Goal: Task Accomplishment & Management: Use online tool/utility

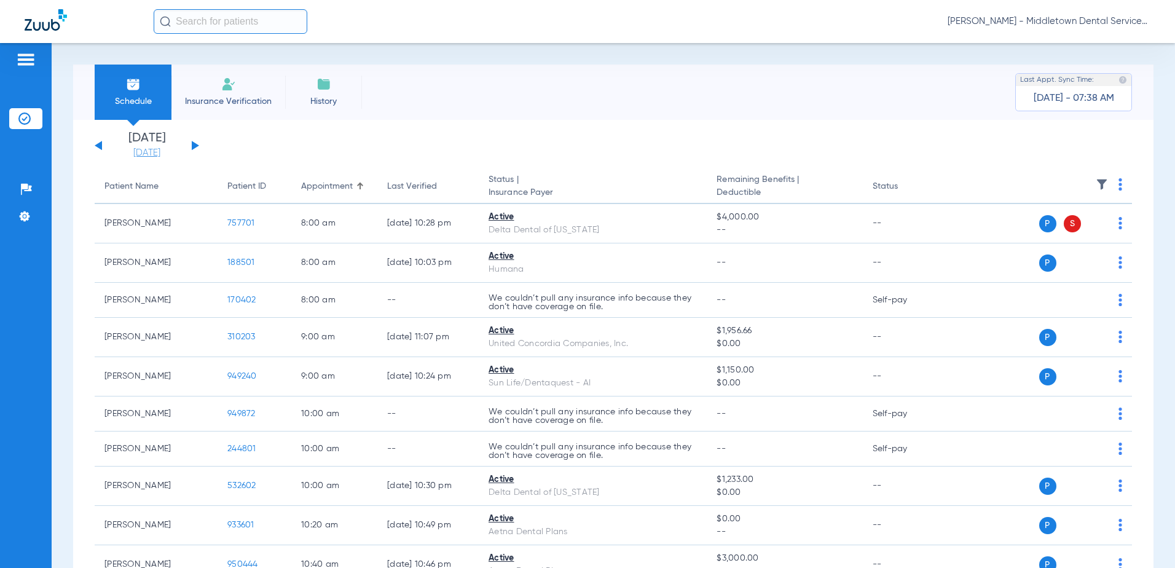
click at [161, 152] on link "[DATE]" at bounding box center [147, 153] width 74 height 12
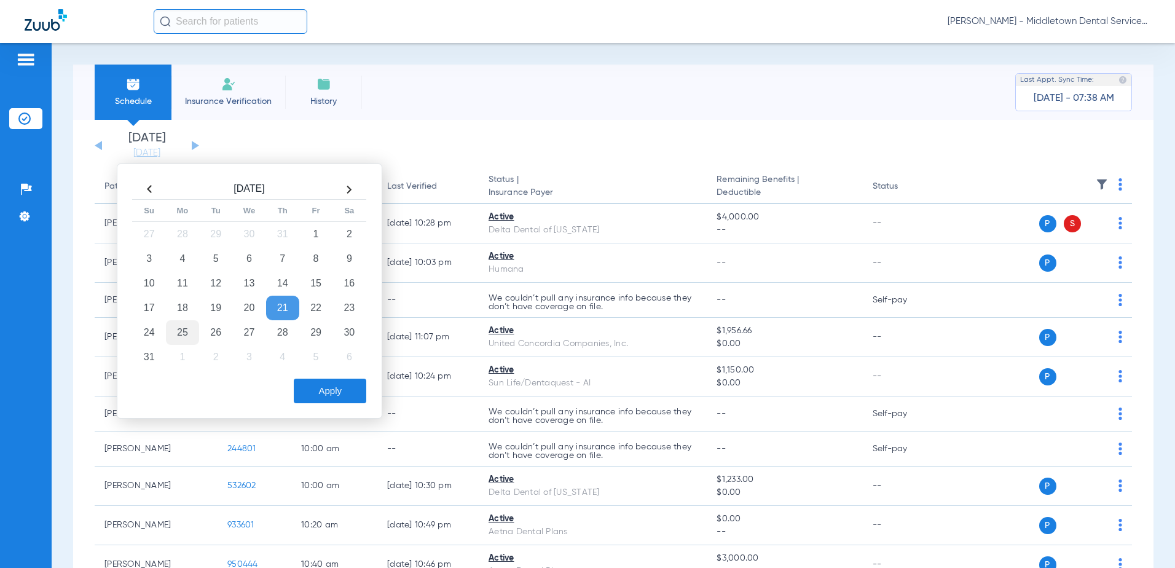
click at [180, 333] on td "25" at bounding box center [182, 332] width 33 height 25
click at [324, 401] on button "Apply" at bounding box center [330, 391] width 73 height 25
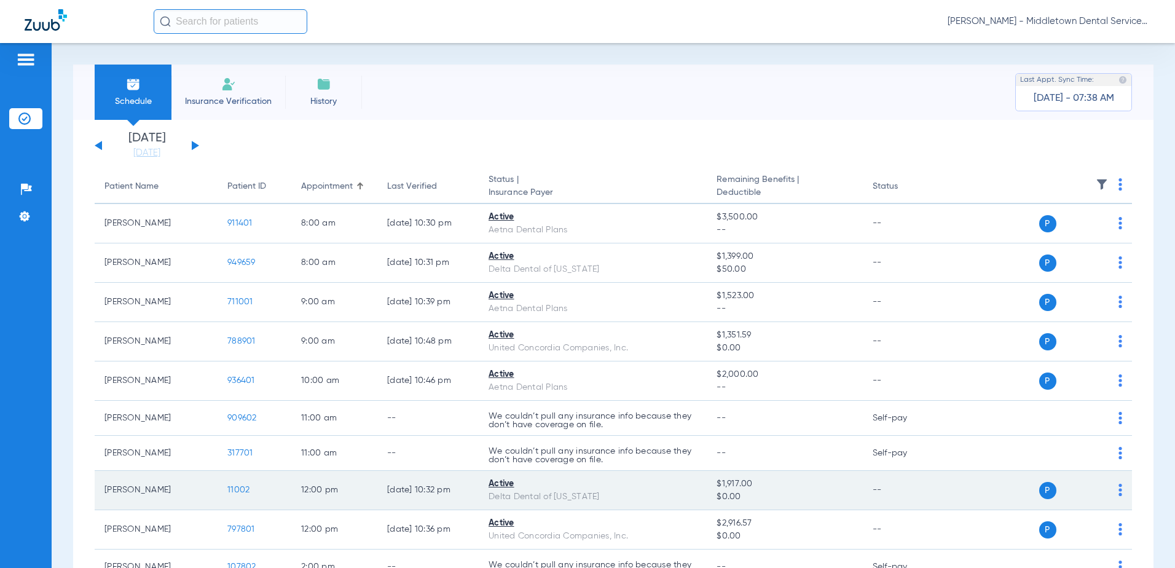
scroll to position [253, 0]
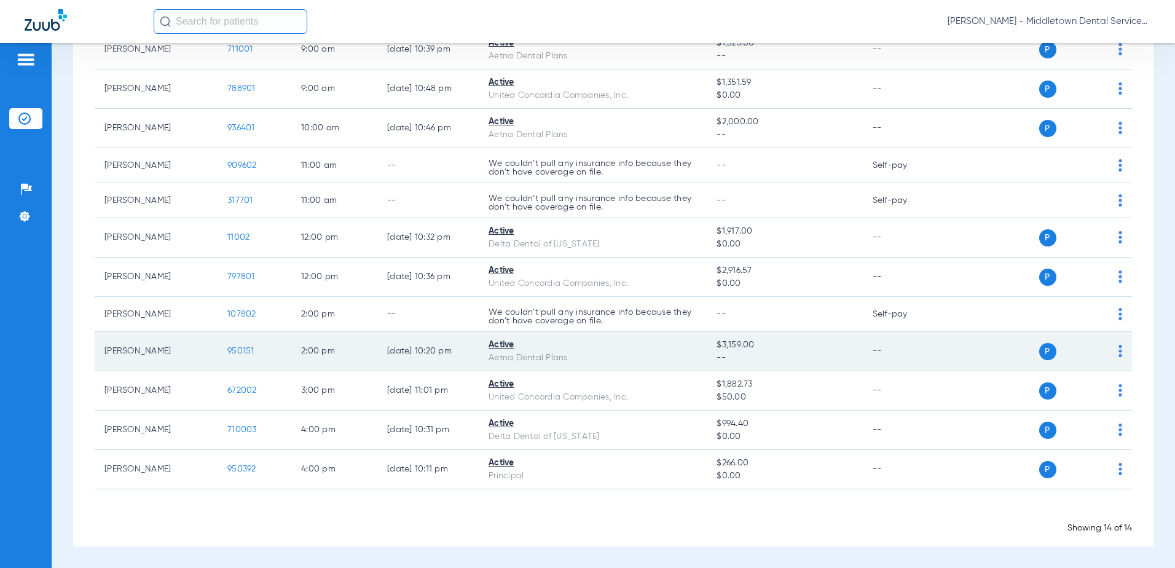
click at [240, 353] on span "950151" at bounding box center [240, 351] width 27 height 9
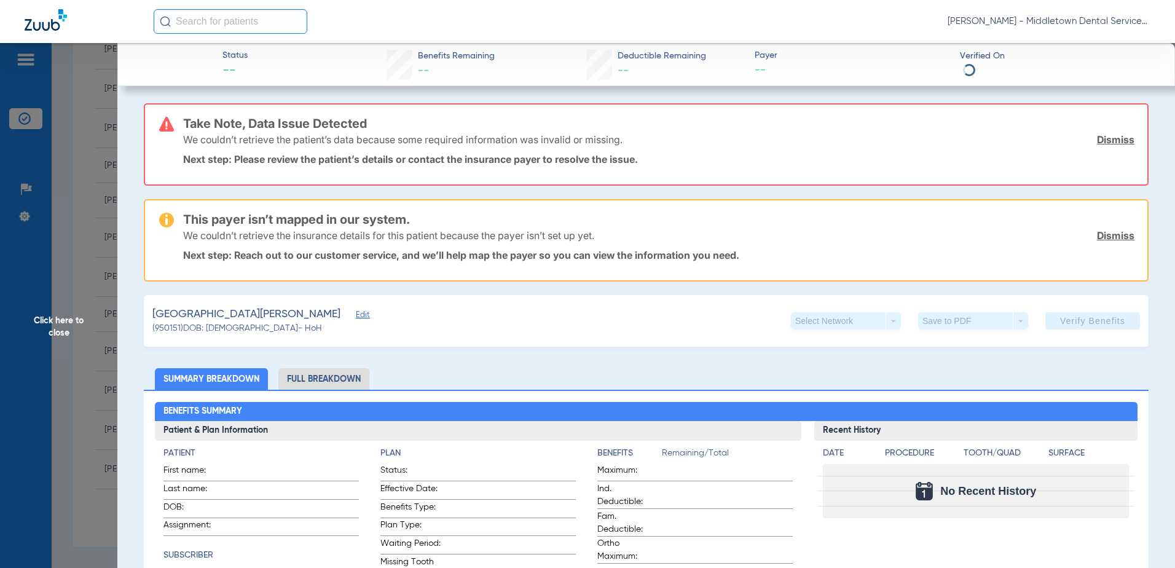
click at [296, 377] on li "Full Breakdown" at bounding box center [323, 379] width 91 height 22
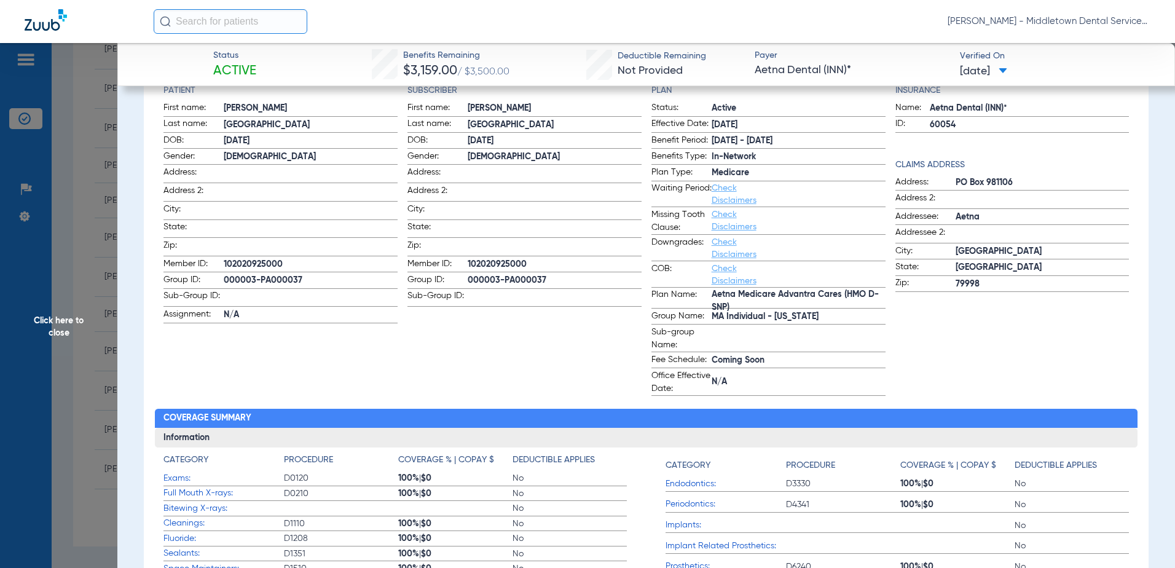
scroll to position [55, 0]
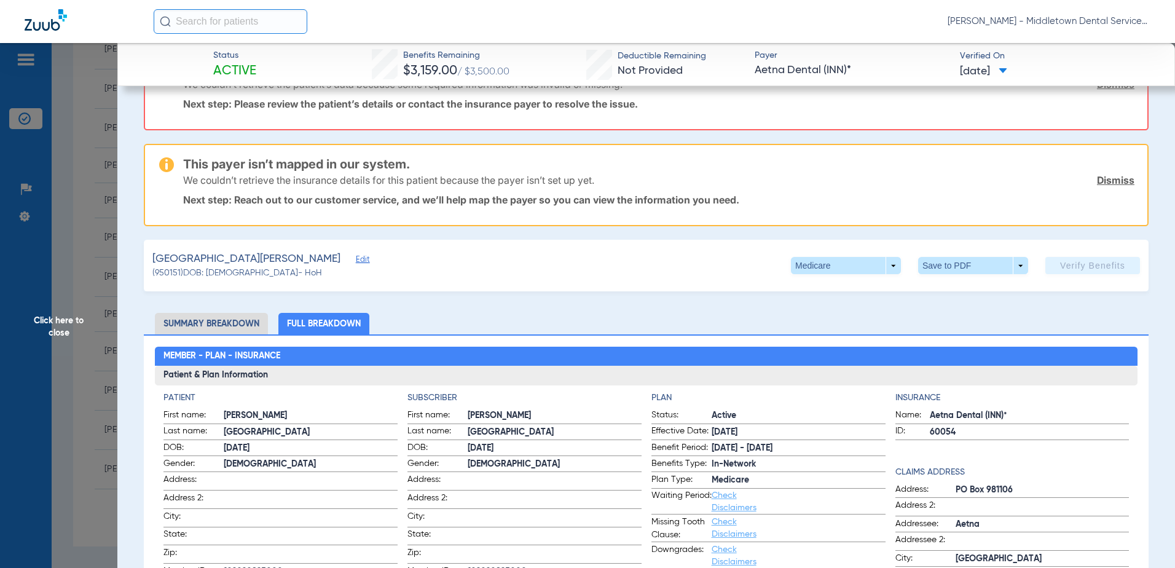
click at [197, 323] on li "Summary Breakdown" at bounding box center [211, 324] width 113 height 22
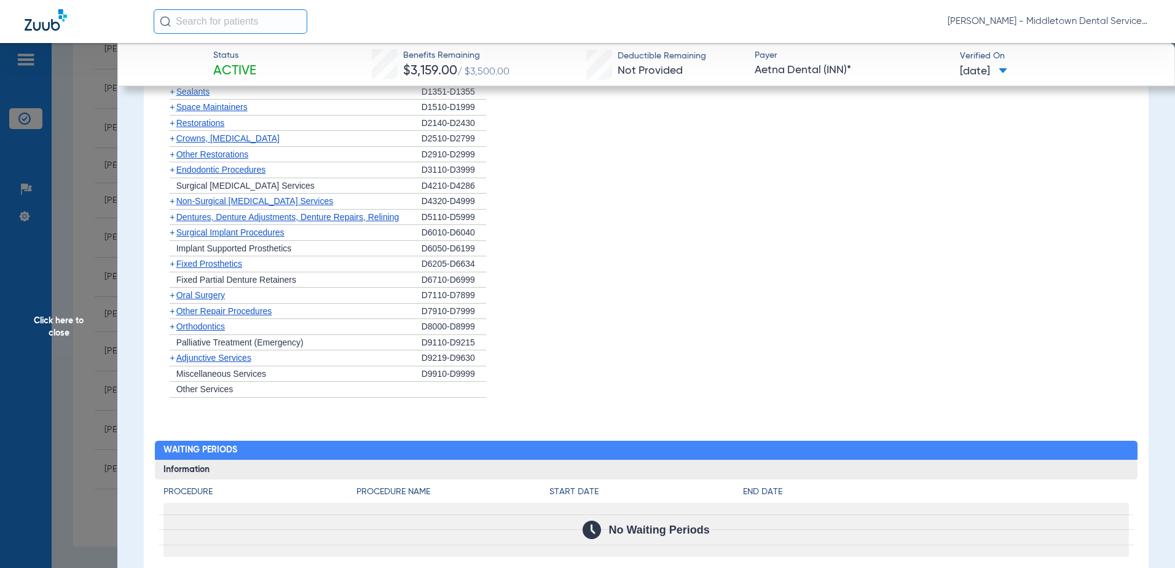
scroll to position [1236, 0]
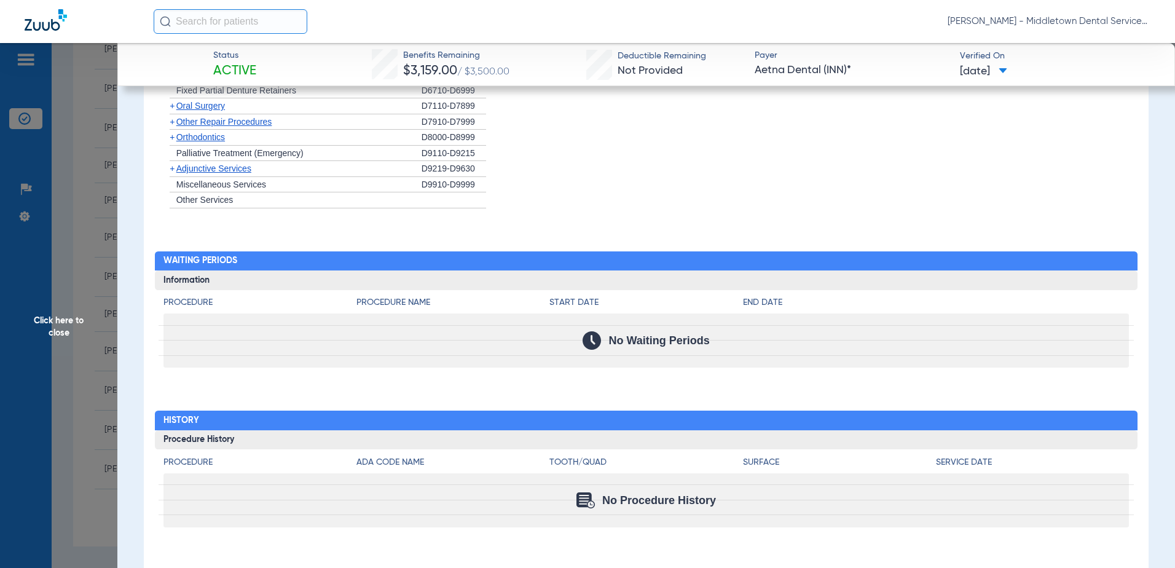
click at [58, 323] on span "Click here to close" at bounding box center [58, 327] width 117 height 568
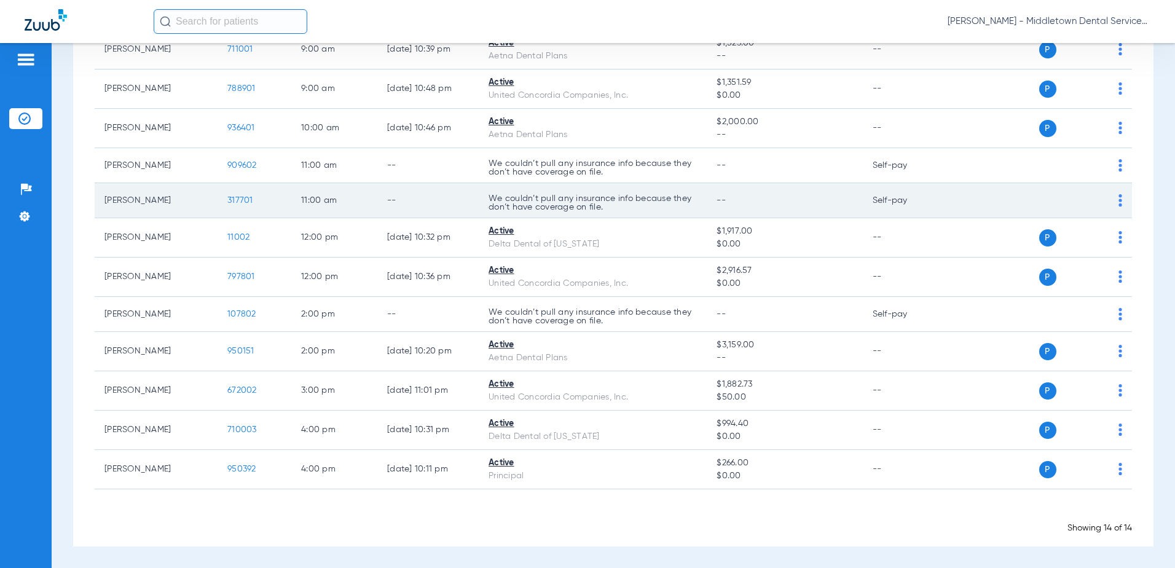
scroll to position [0, 0]
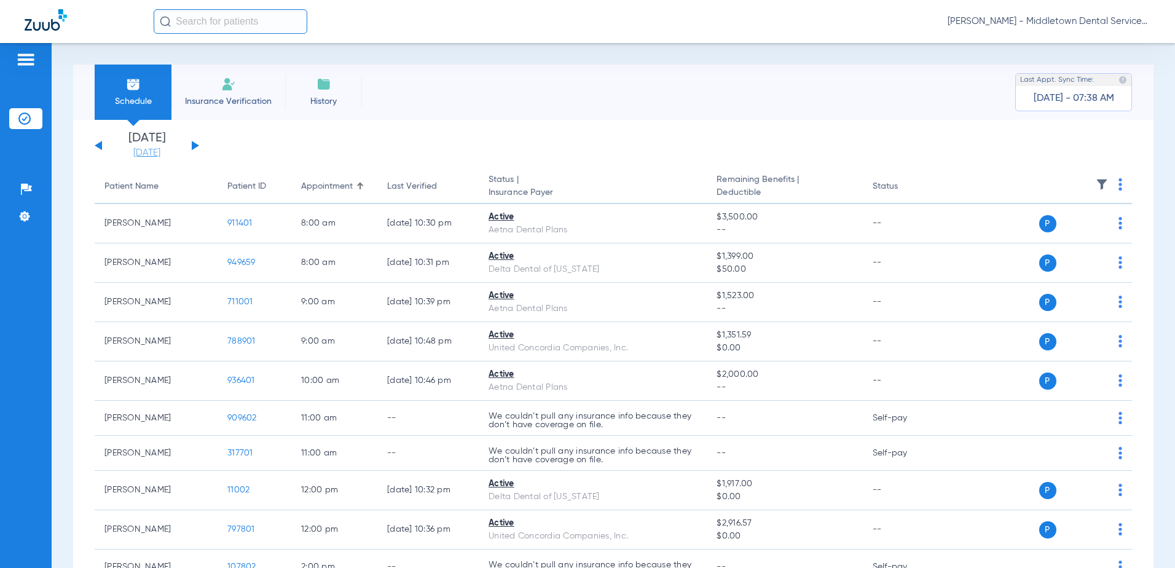
click at [133, 152] on link "[DATE]" at bounding box center [147, 153] width 74 height 12
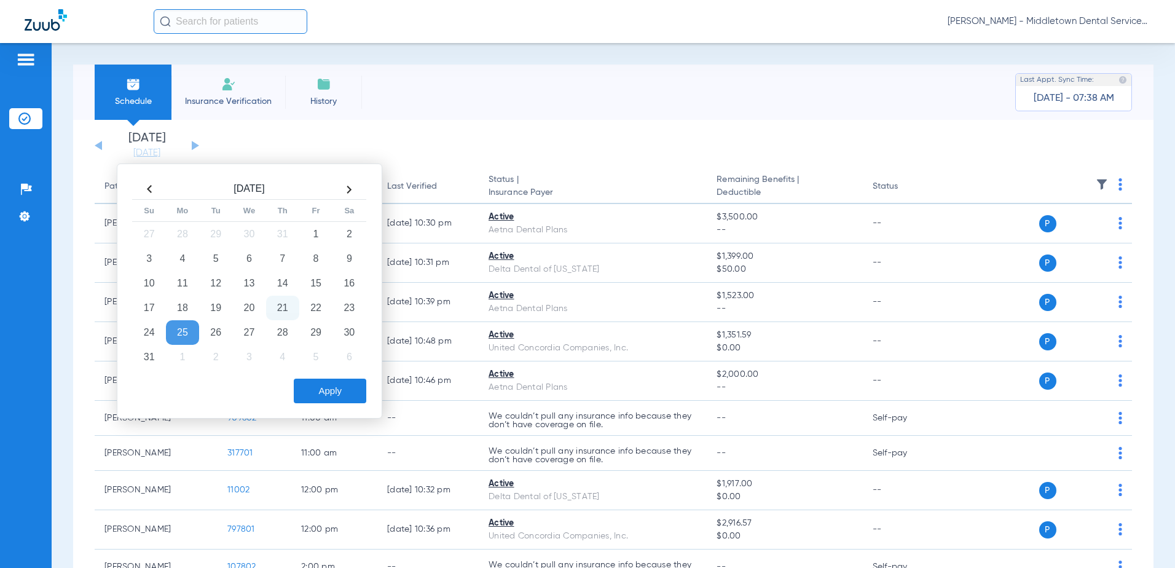
click at [274, 310] on td "21" at bounding box center [282, 308] width 33 height 25
click at [315, 385] on button "Apply" at bounding box center [330, 391] width 73 height 25
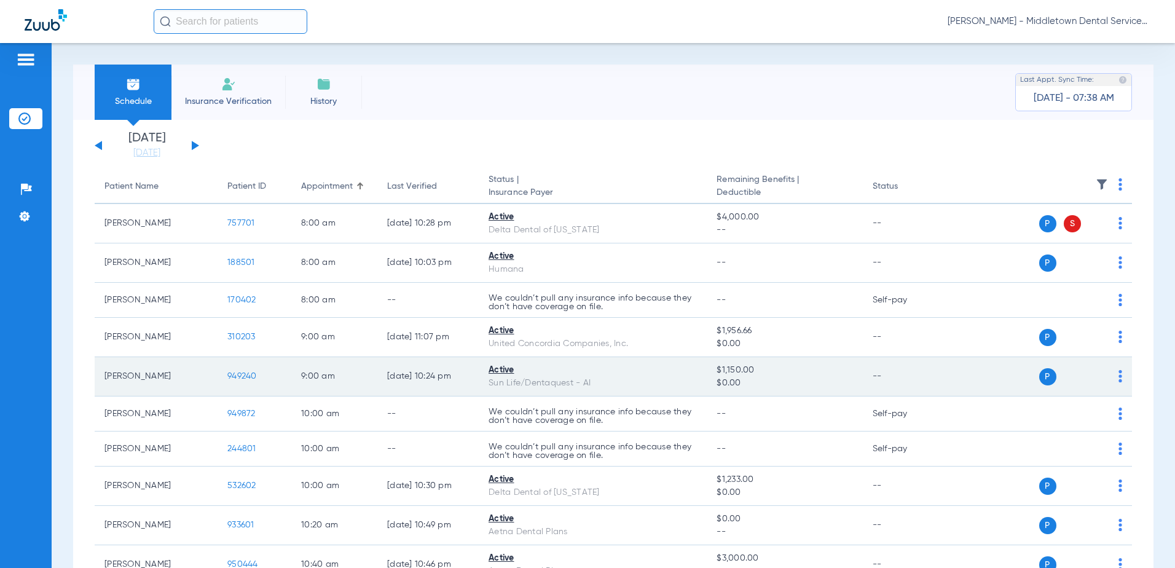
click at [248, 378] on span "949240" at bounding box center [242, 376] width 30 height 9
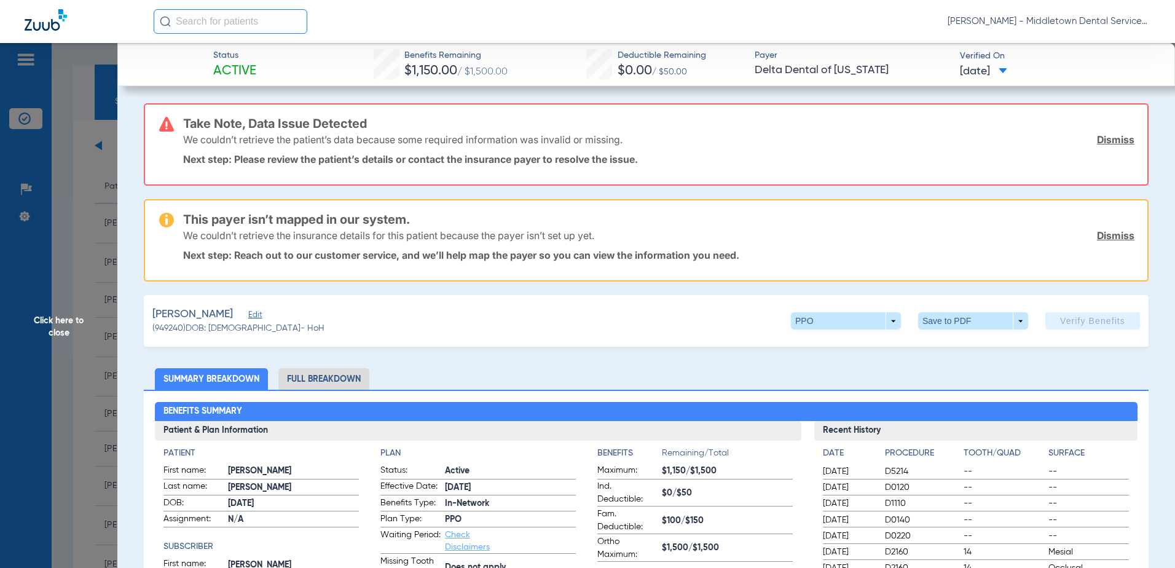
click at [54, 336] on span "Click here to close" at bounding box center [58, 327] width 117 height 568
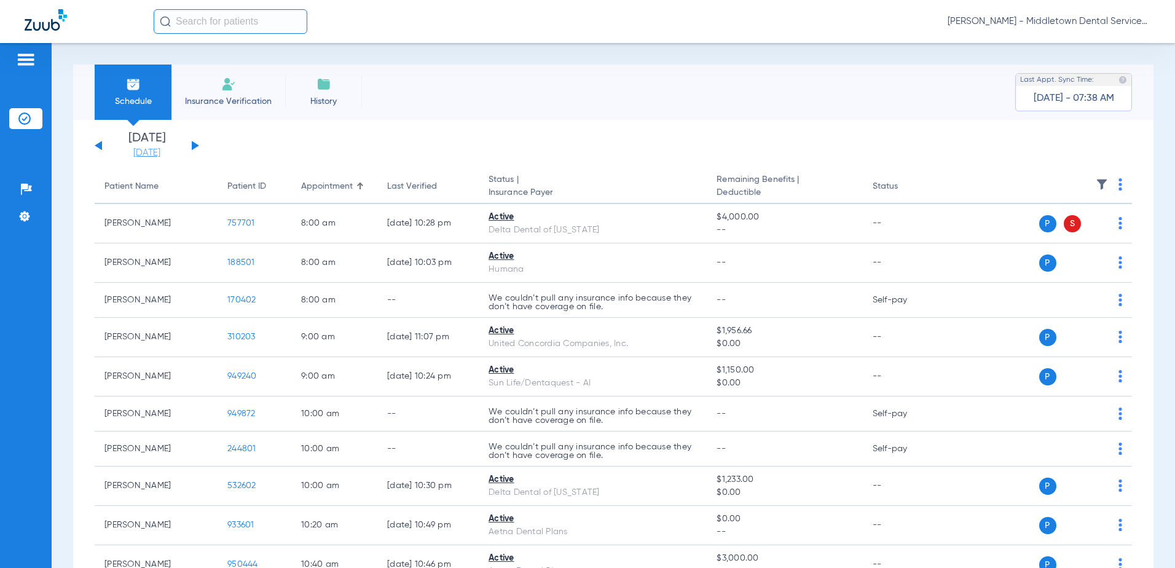
click at [143, 151] on link "[DATE]" at bounding box center [147, 153] width 74 height 12
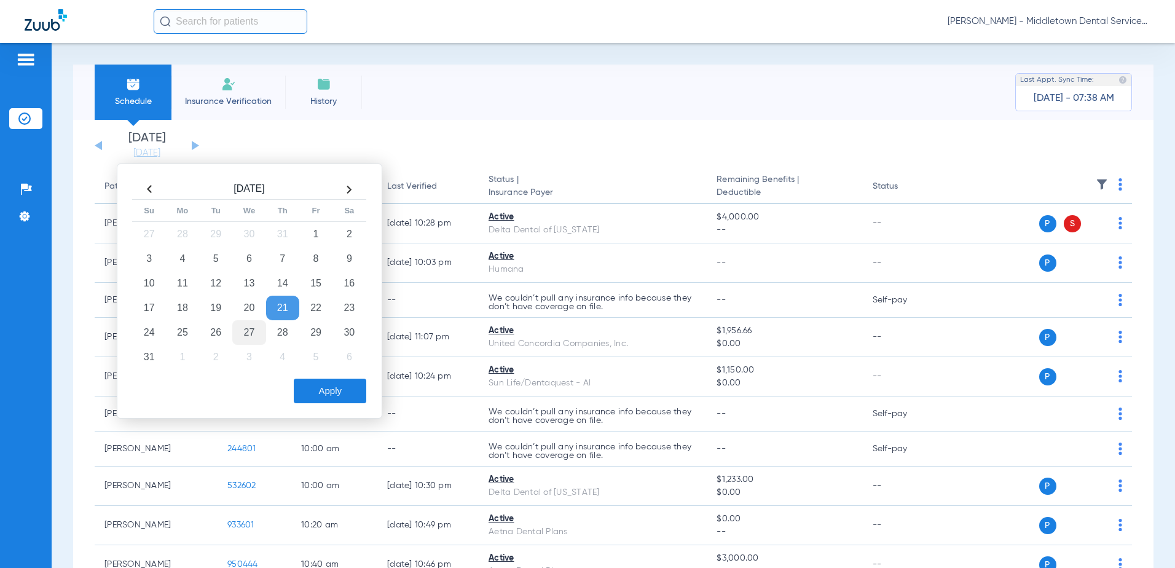
click at [245, 330] on td "27" at bounding box center [248, 332] width 33 height 25
click at [315, 391] on button "Apply" at bounding box center [330, 391] width 73 height 25
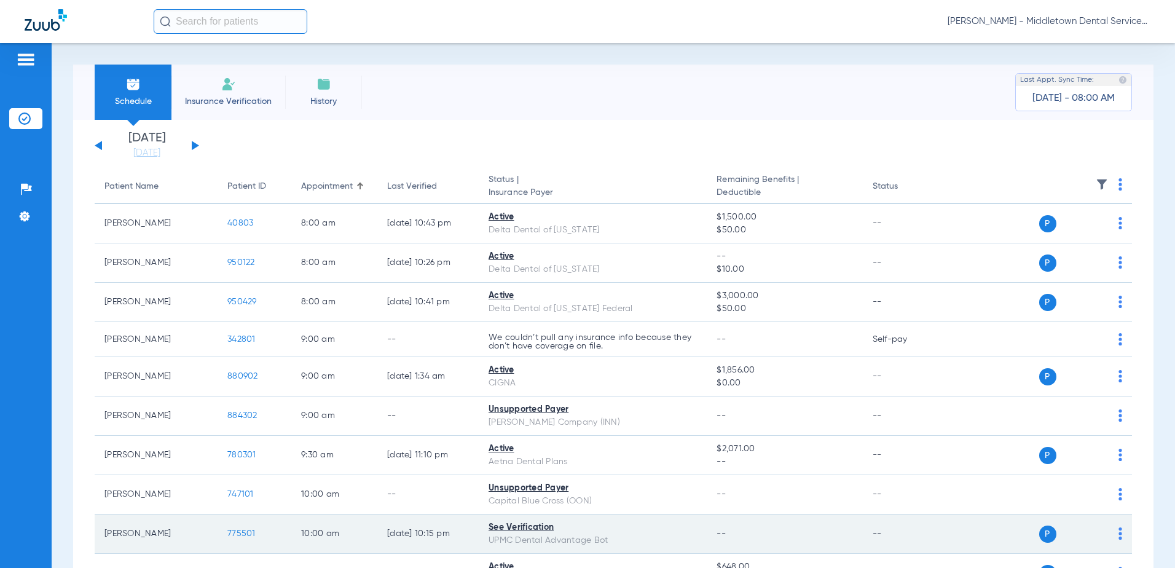
click at [241, 532] on span "775501" at bounding box center [241, 533] width 28 height 9
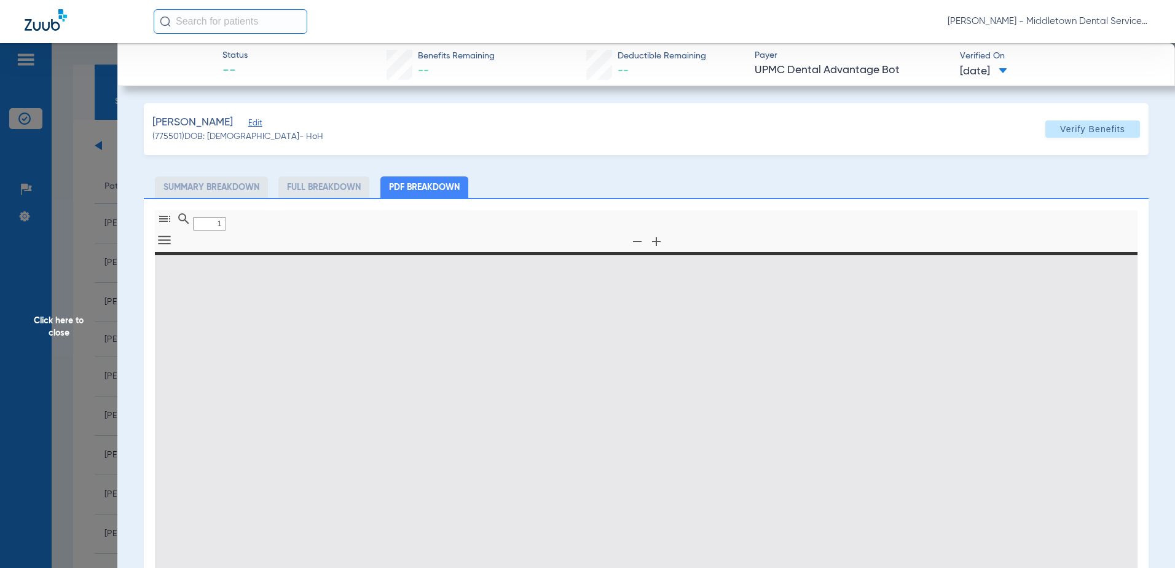
type input "0"
select select "page-width"
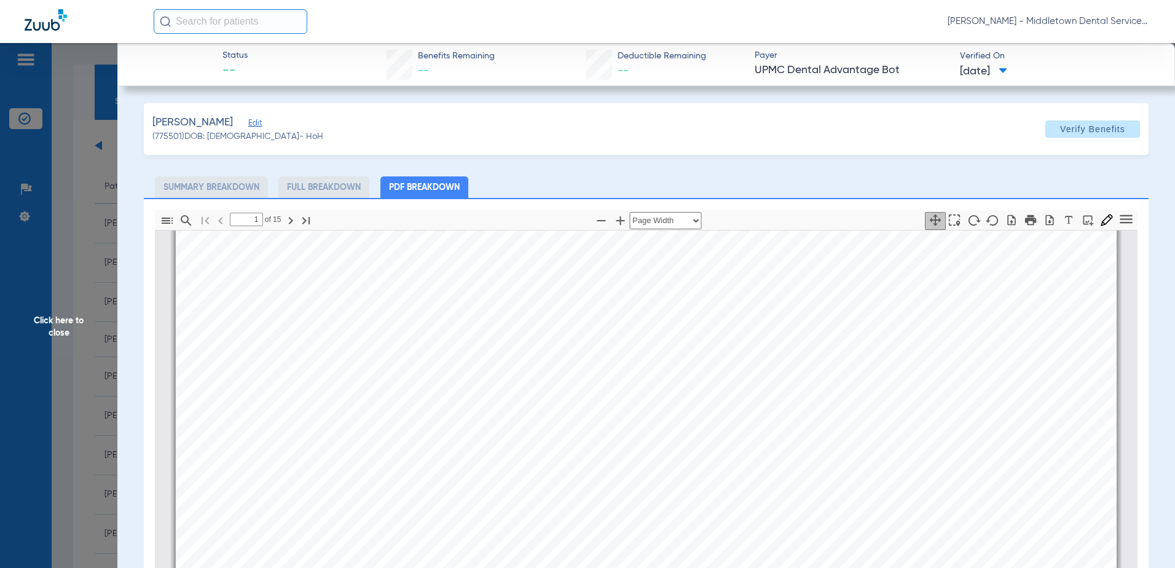
scroll to position [252, 0]
type input "2"
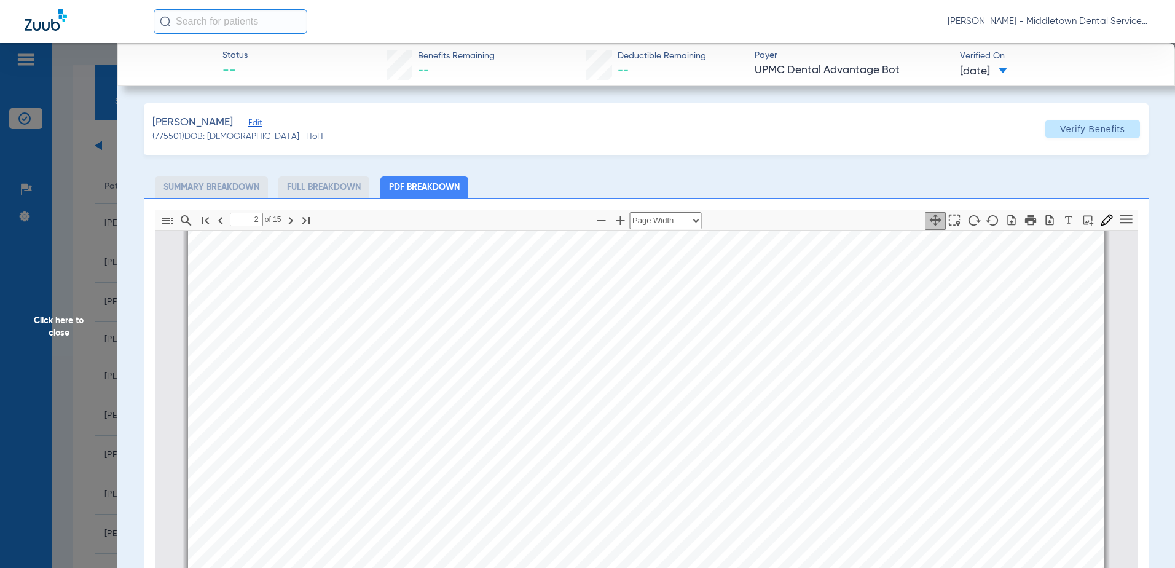
scroll to position [1727, 0]
click at [69, 334] on span "Click here to close" at bounding box center [58, 327] width 117 height 568
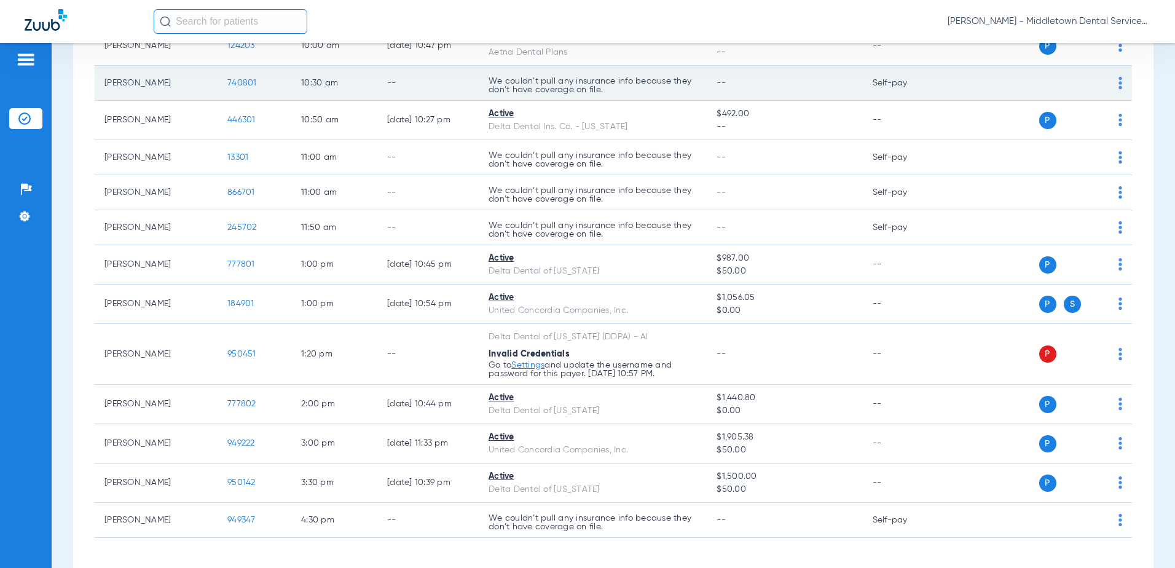
scroll to position [576, 0]
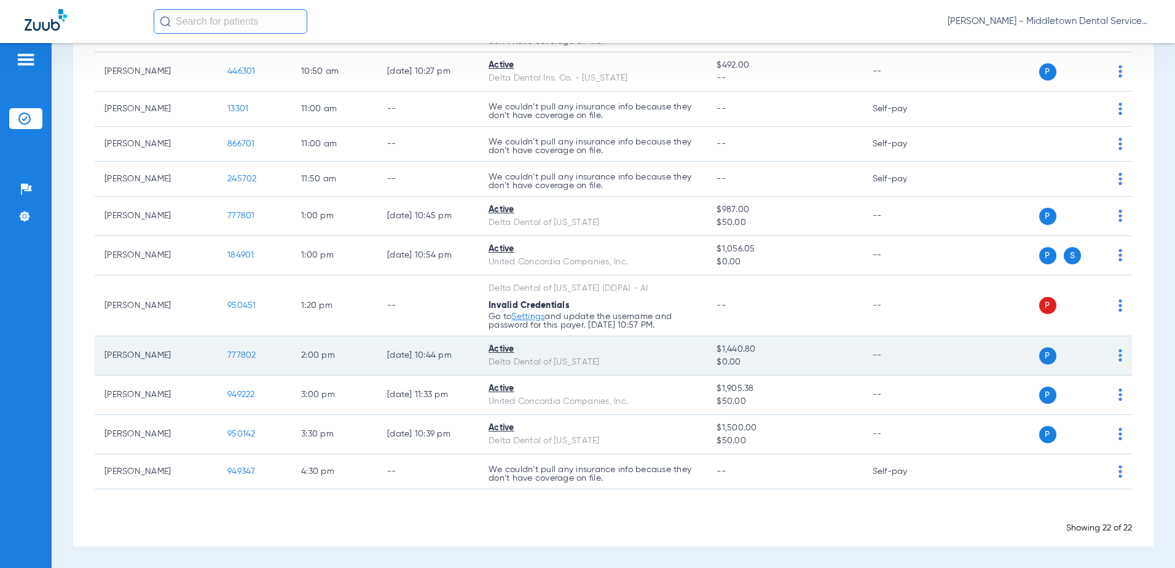
click at [242, 355] on span "777802" at bounding box center [241, 355] width 29 height 9
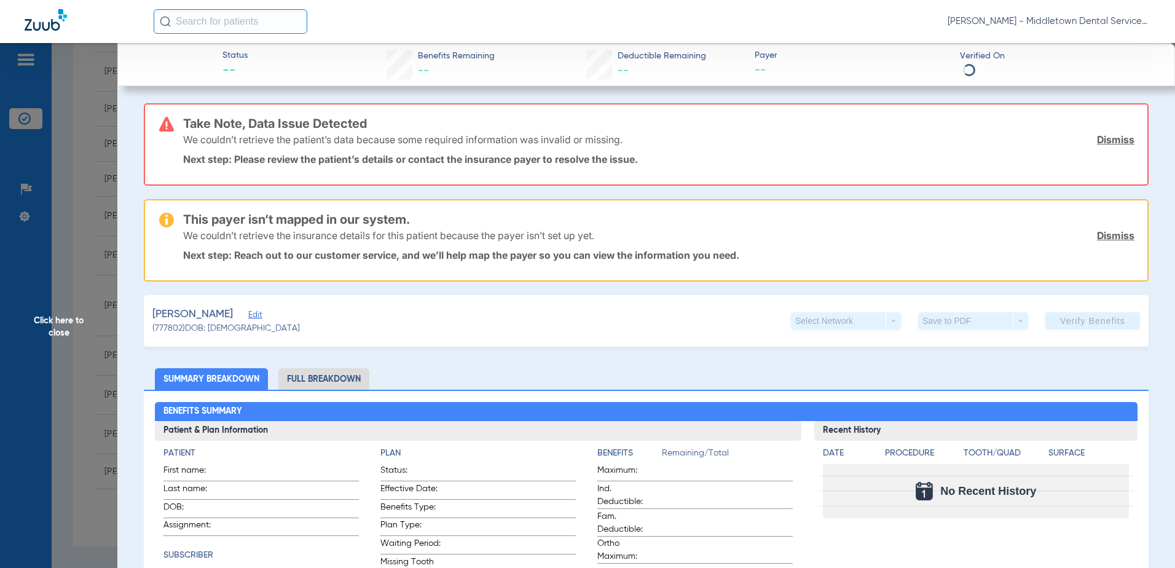
click at [317, 382] on li "Full Breakdown" at bounding box center [323, 379] width 91 height 22
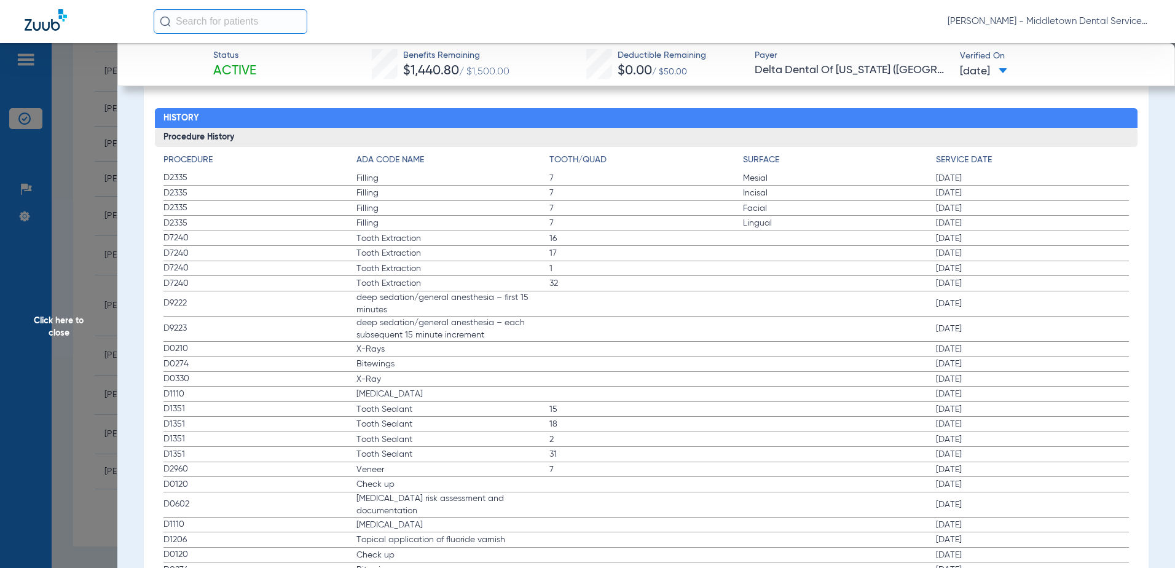
scroll to position [1901, 0]
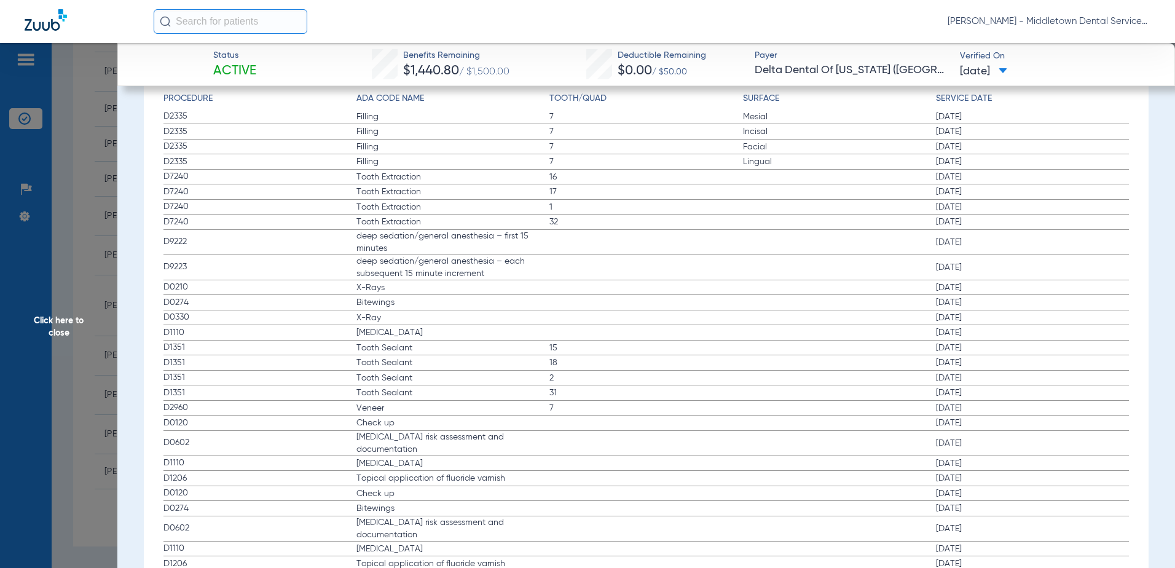
click at [54, 327] on span "Click here to close" at bounding box center [58, 327] width 117 height 568
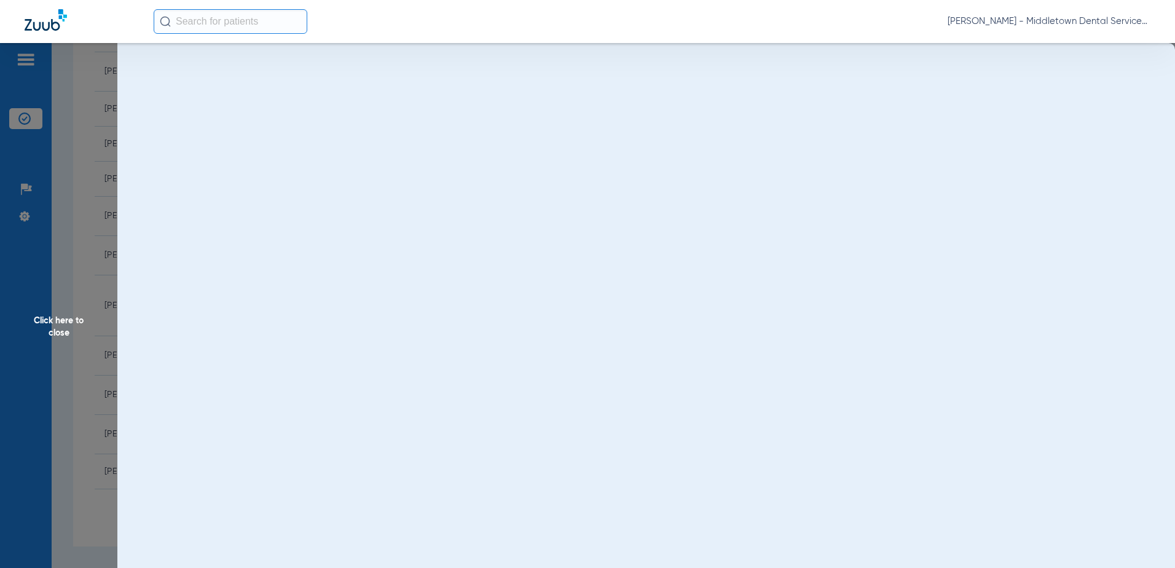
scroll to position [0, 0]
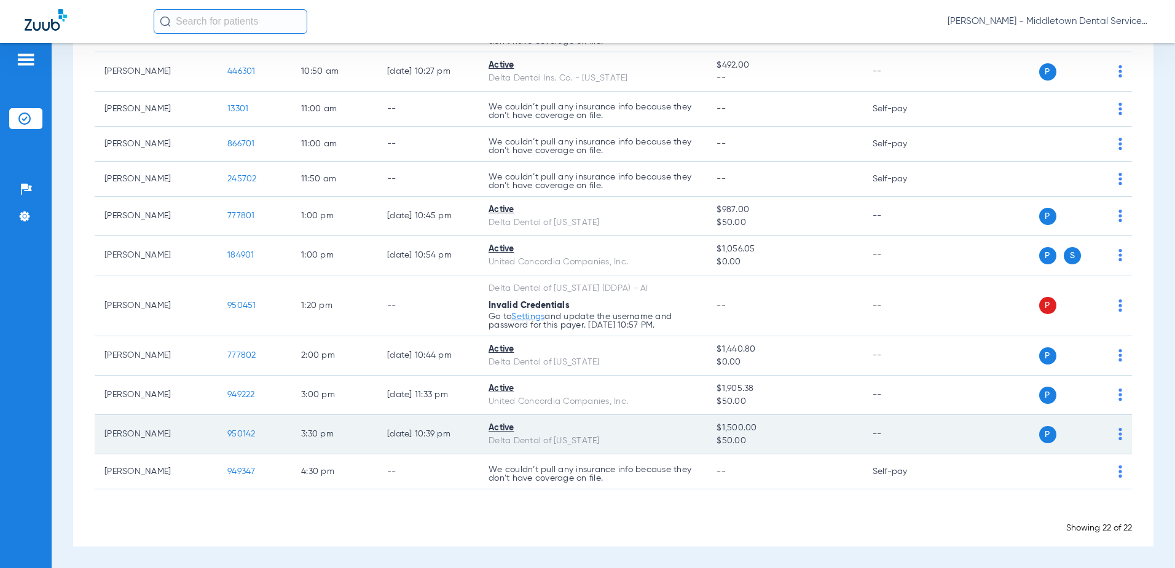
click at [235, 439] on td "950142" at bounding box center [255, 434] width 74 height 39
drag, startPoint x: 224, startPoint y: 433, endPoint x: 232, endPoint y: 437, distance: 8.2
click at [231, 437] on td "950142" at bounding box center [255, 434] width 74 height 39
drag, startPoint x: 232, startPoint y: 437, endPoint x: 238, endPoint y: 438, distance: 6.2
click at [238, 438] on span "950142" at bounding box center [241, 434] width 28 height 9
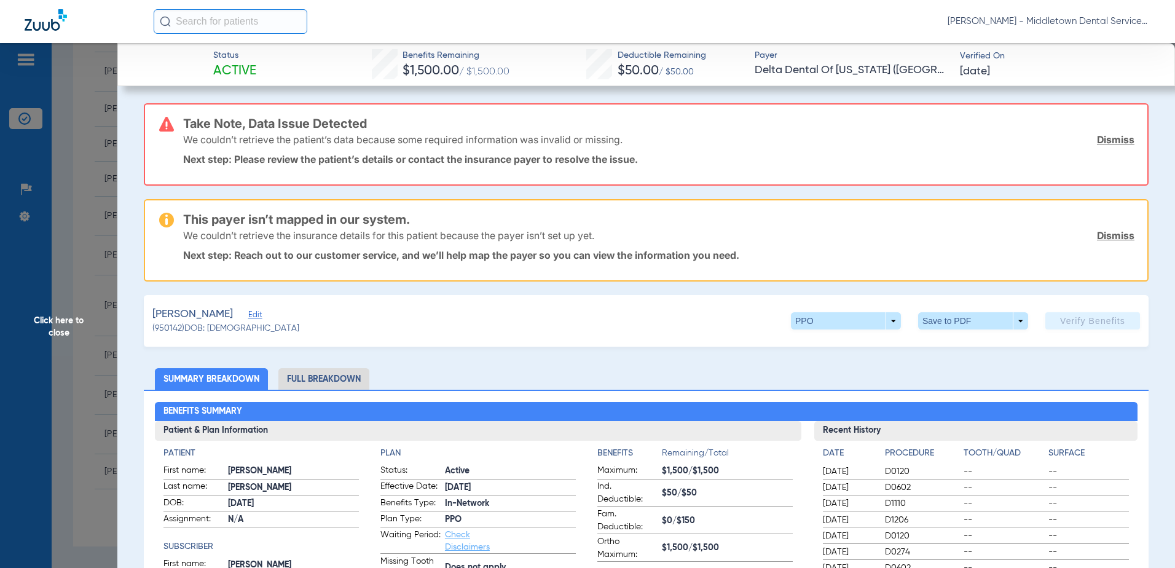
click at [331, 382] on li "Full Breakdown" at bounding box center [323, 379] width 91 height 22
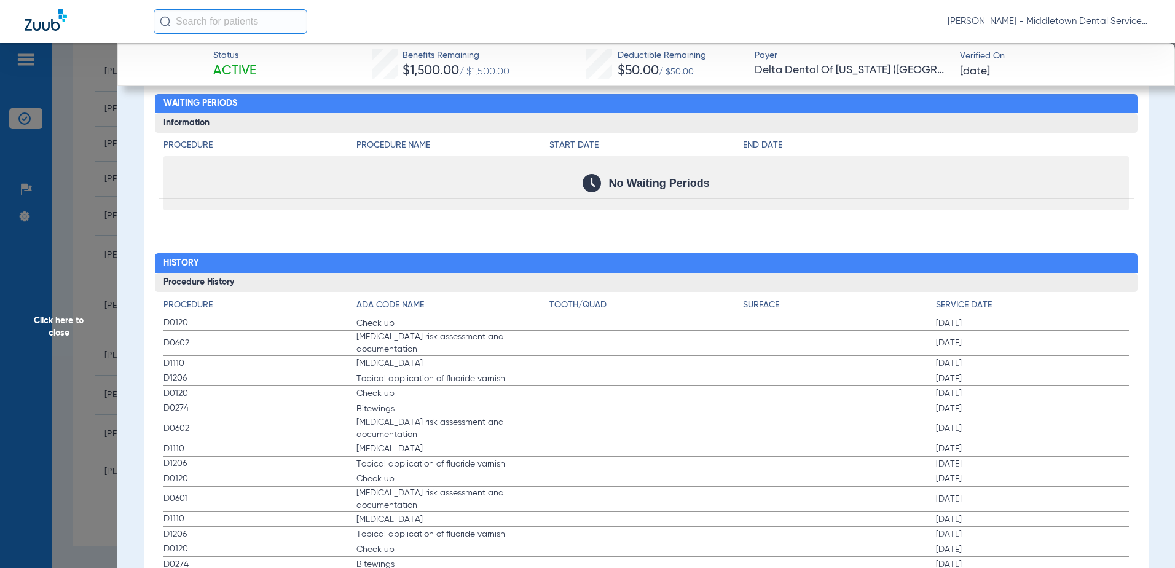
scroll to position [1817, 0]
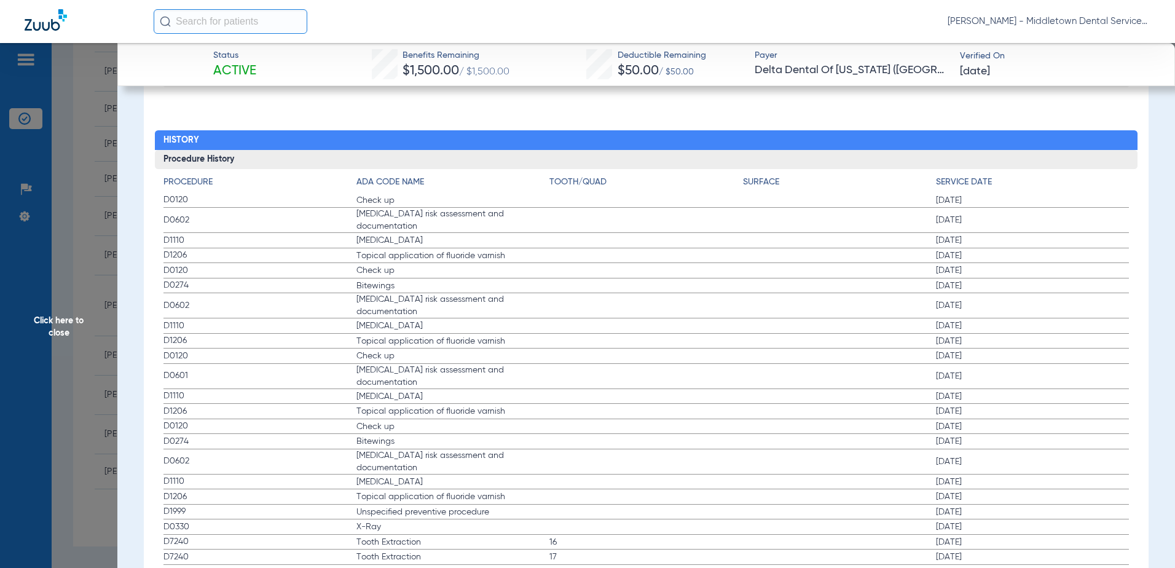
click at [71, 322] on span "Click here to close" at bounding box center [58, 327] width 117 height 568
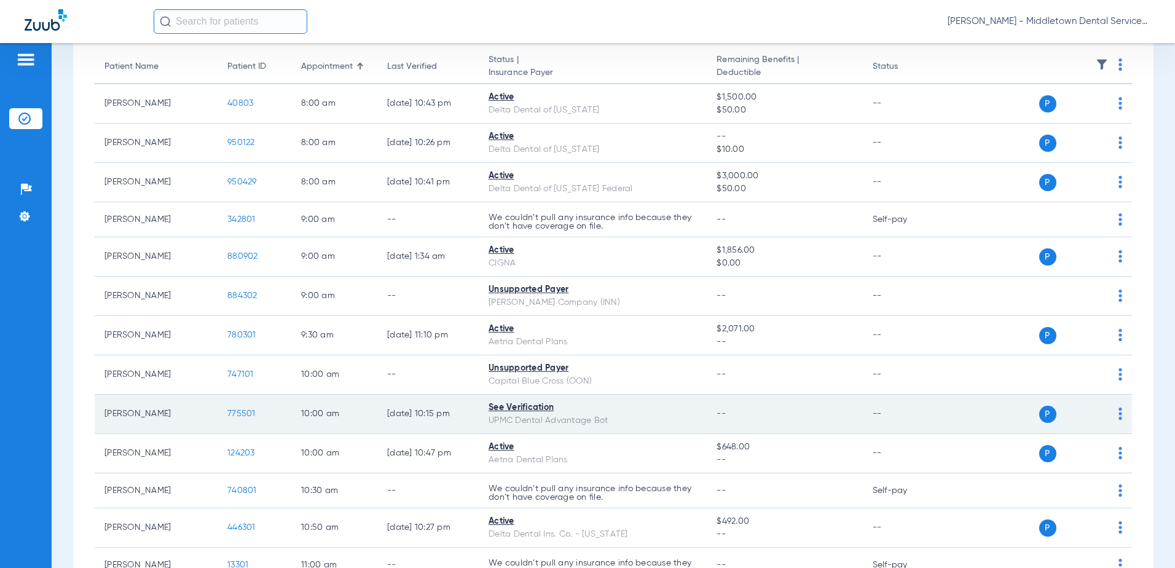
scroll to position [0, 0]
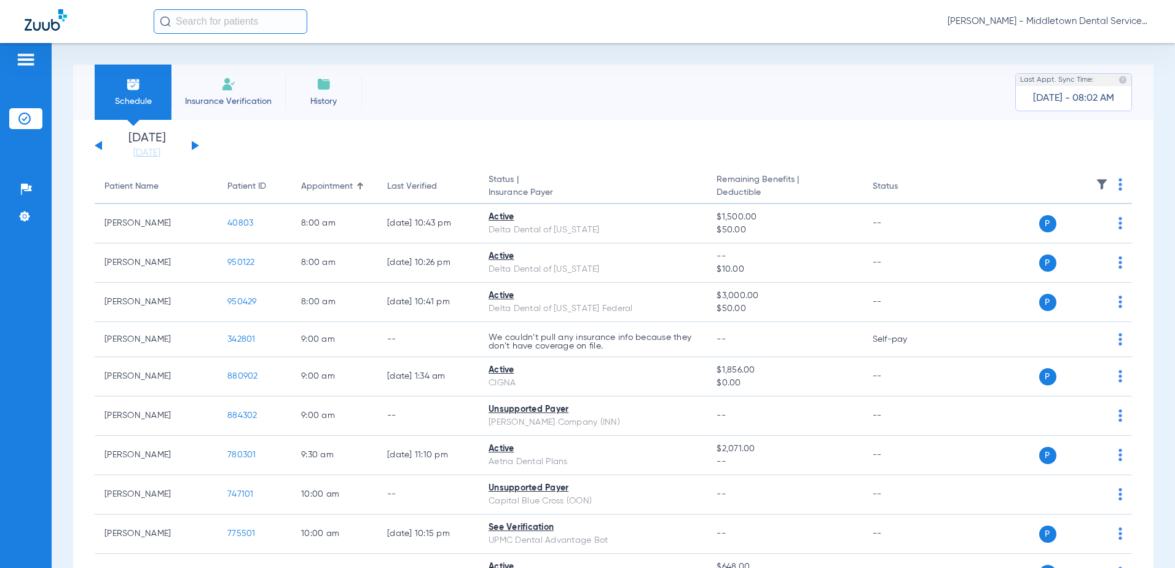
click at [194, 141] on div "[DATE] [DATE] [DATE] [DATE] [DATE] [DATE] [DATE] [DATE] [DATE] [DATE] [DATE] [D…" at bounding box center [147, 145] width 105 height 27
click at [193, 143] on button at bounding box center [195, 145] width 7 height 9
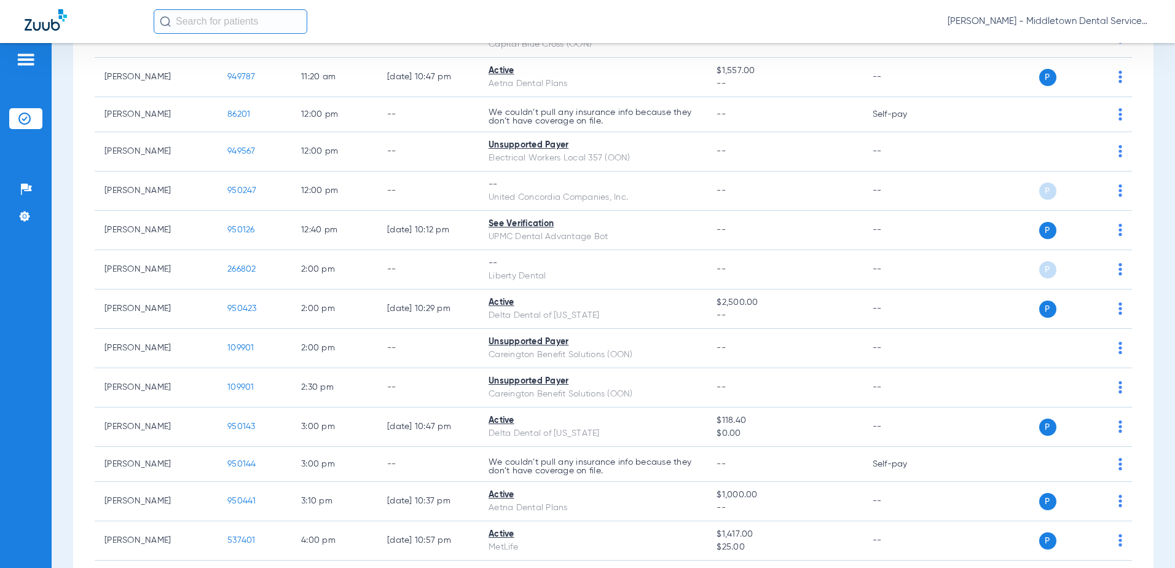
scroll to position [615, 0]
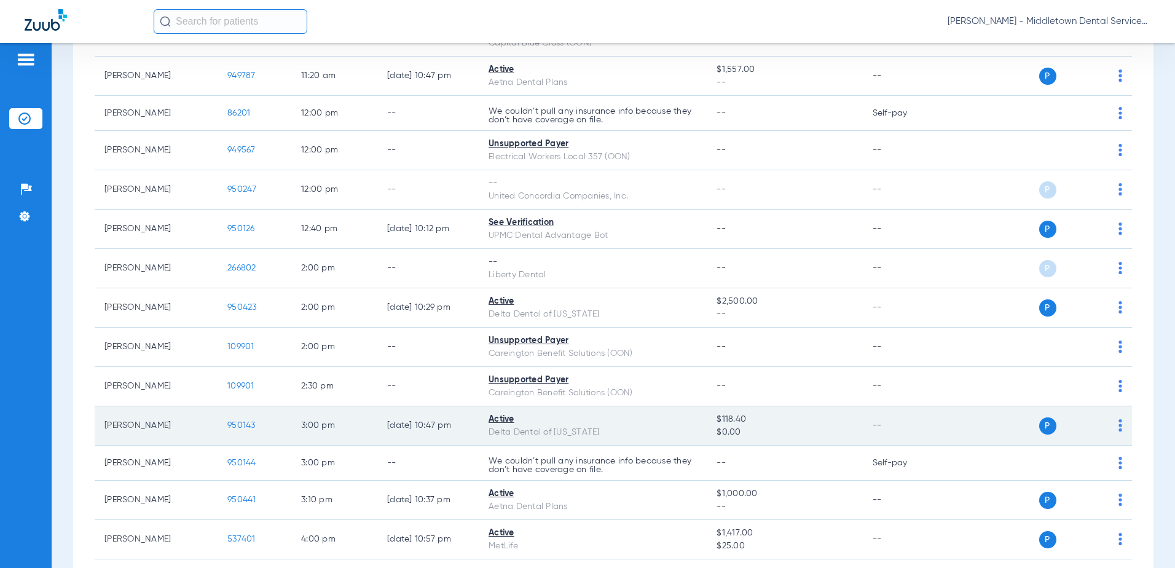
click at [245, 423] on span "950143" at bounding box center [241, 425] width 28 height 9
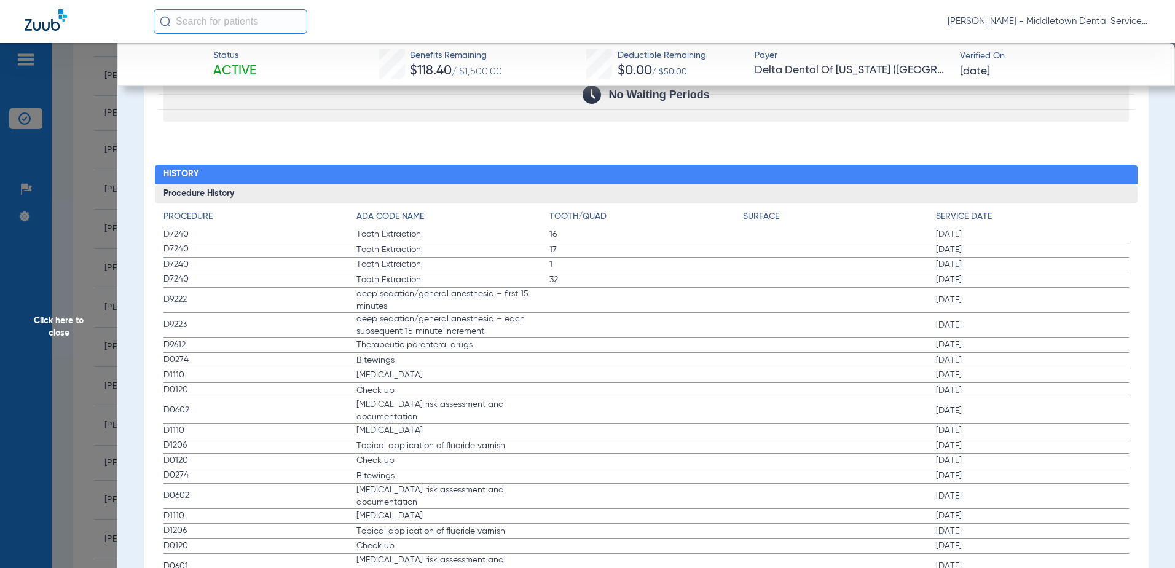
scroll to position [1475, 0]
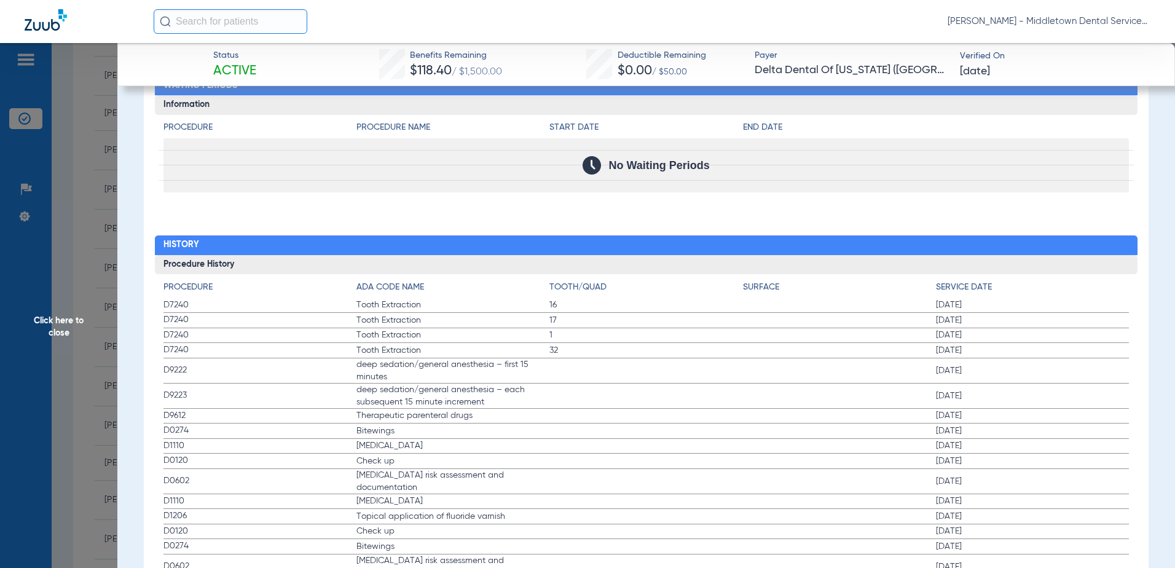
click at [70, 323] on span "Click here to close" at bounding box center [58, 327] width 117 height 568
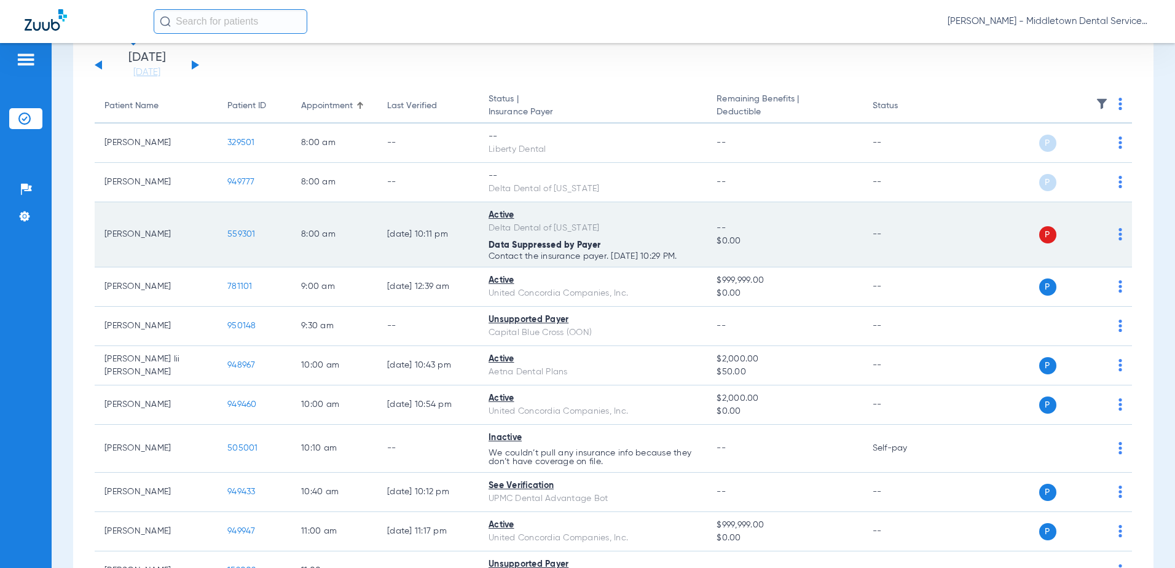
scroll to position [0, 0]
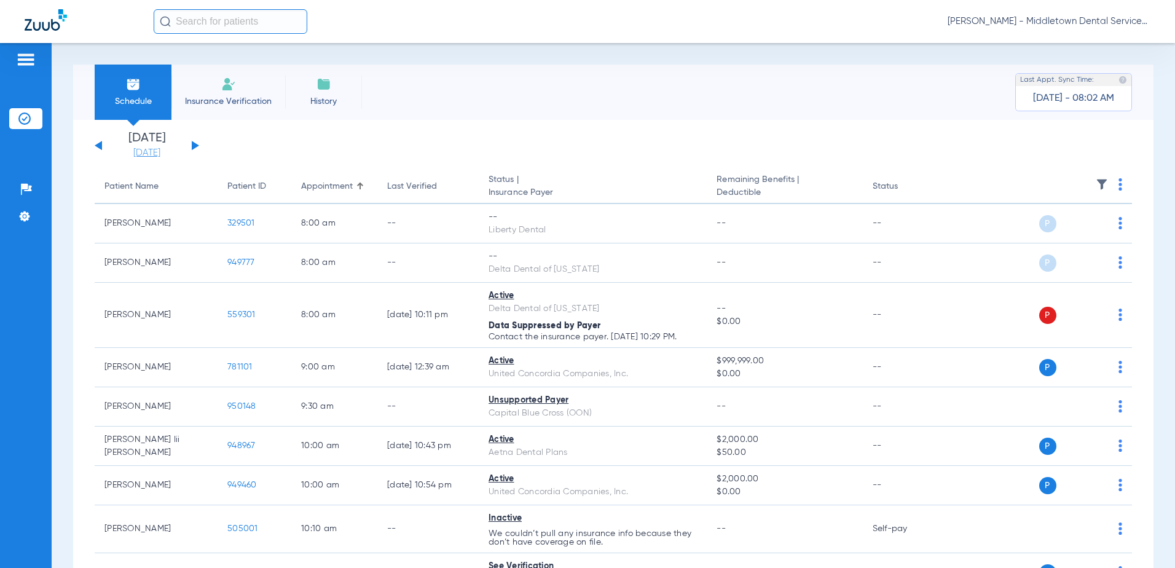
click at [143, 148] on link "[DATE]" at bounding box center [147, 153] width 74 height 12
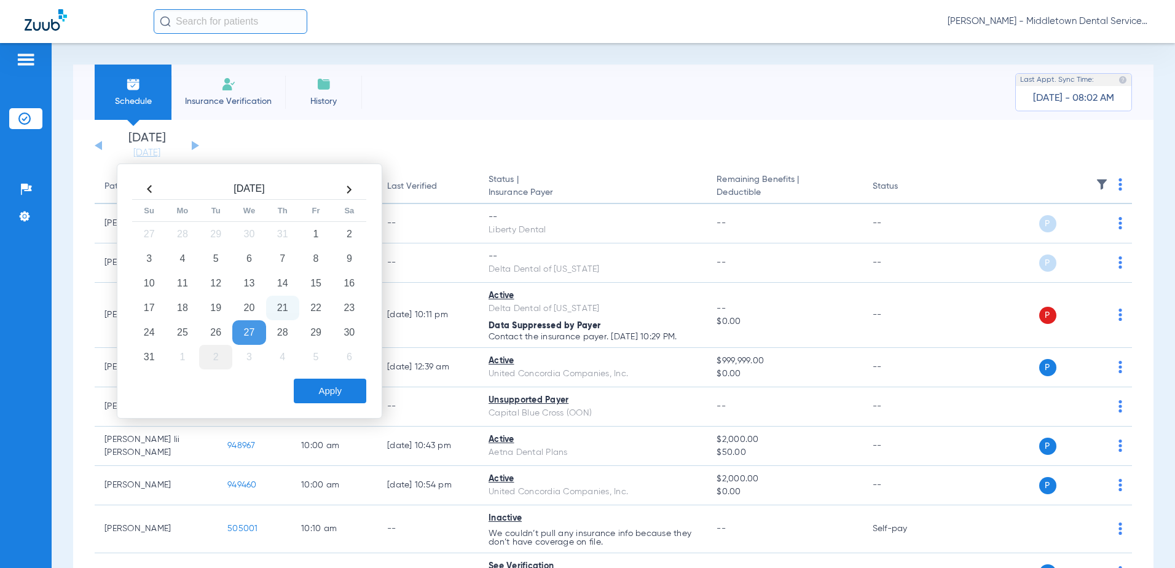
click at [214, 357] on td "2" at bounding box center [215, 357] width 33 height 25
click at [306, 394] on button "Apply" at bounding box center [330, 391] width 73 height 25
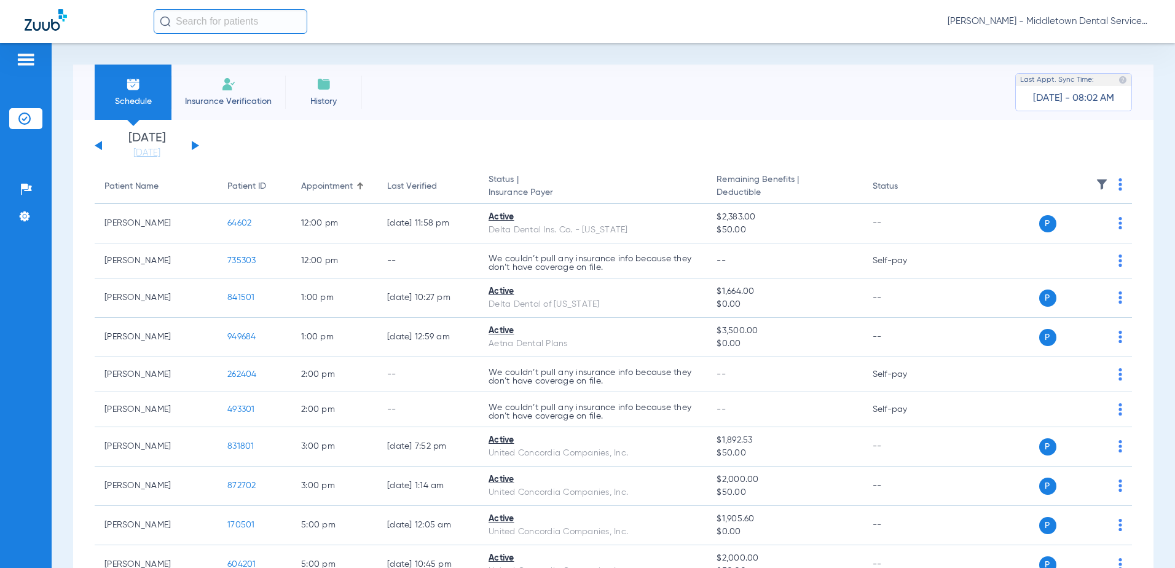
click at [192, 146] on button at bounding box center [195, 145] width 7 height 9
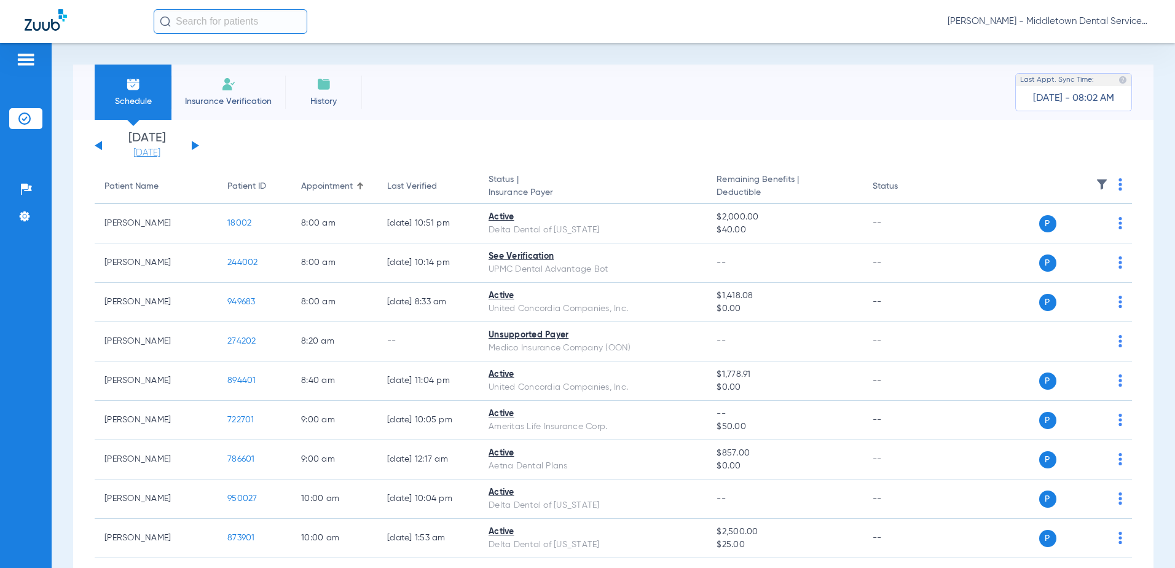
click at [151, 151] on link "[DATE]" at bounding box center [147, 153] width 74 height 12
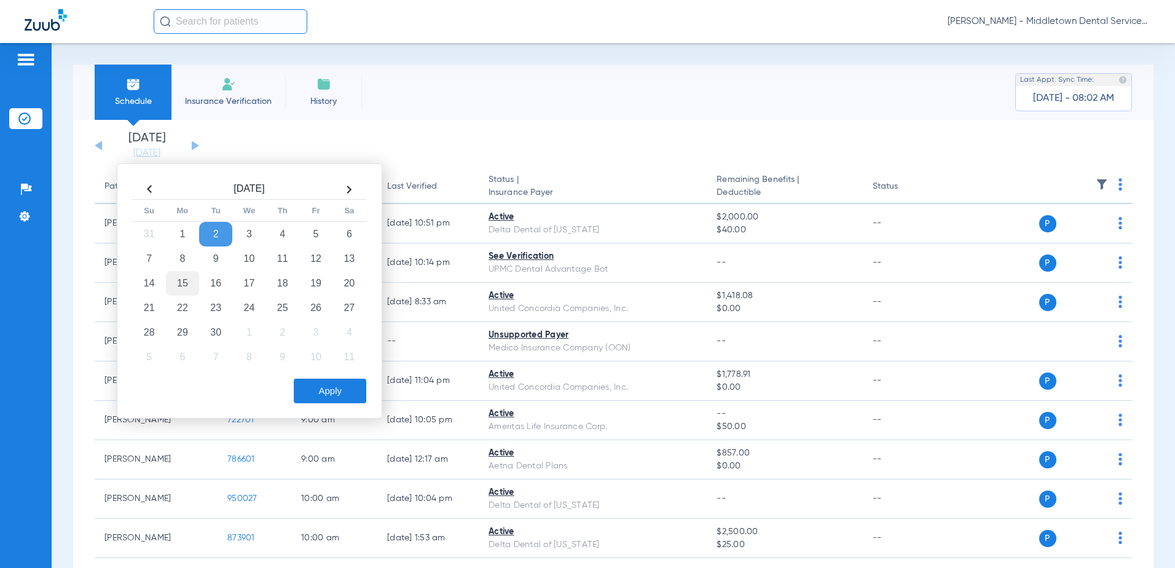
drag, startPoint x: 182, startPoint y: 266, endPoint x: 188, endPoint y: 274, distance: 10.1
click at [181, 266] on td "8" at bounding box center [182, 259] width 33 height 25
click at [312, 395] on button "Apply" at bounding box center [330, 391] width 73 height 25
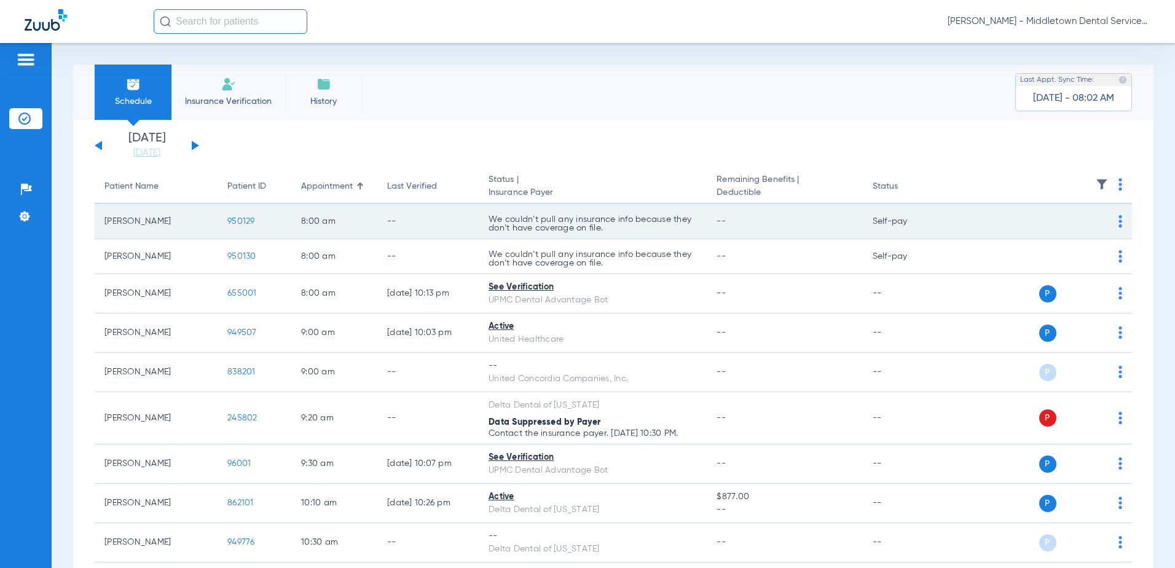
click at [246, 220] on span "950129" at bounding box center [241, 221] width 28 height 9
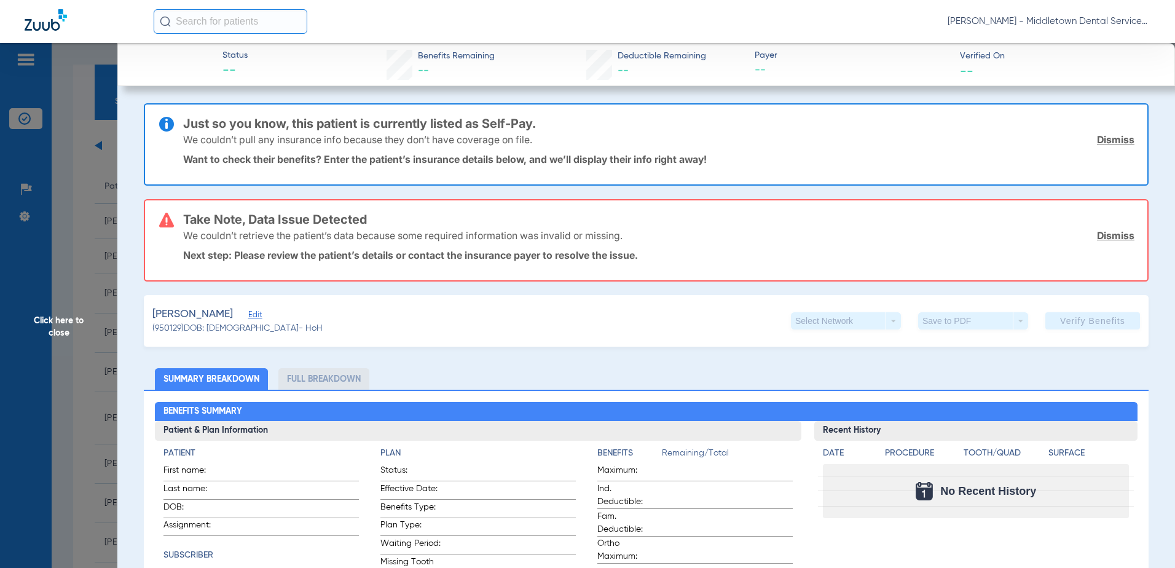
click at [53, 323] on span "Click here to close" at bounding box center [58, 327] width 117 height 568
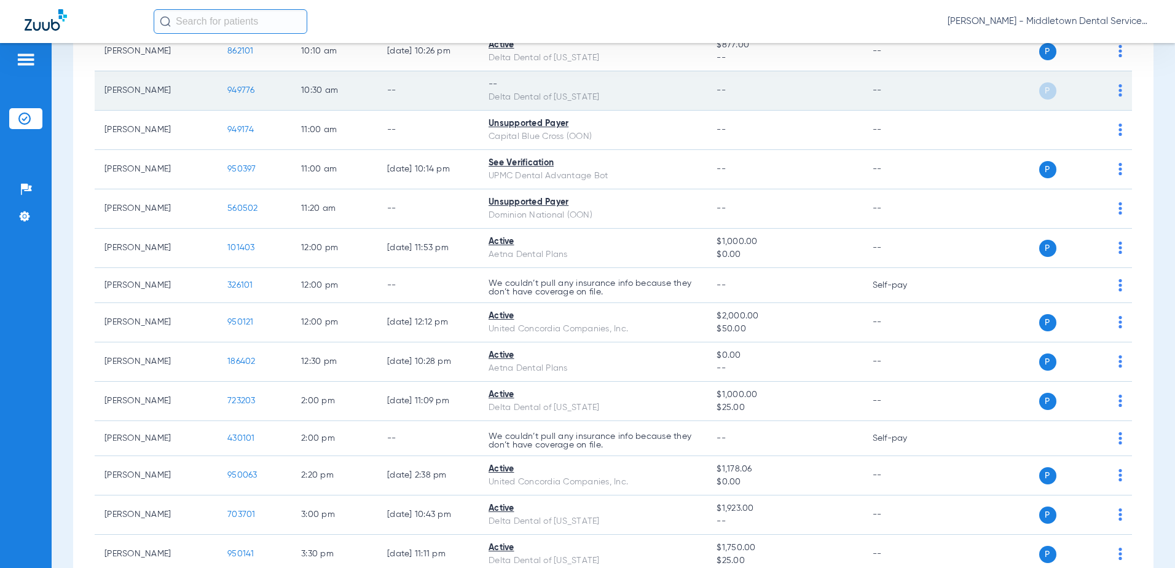
scroll to position [492, 0]
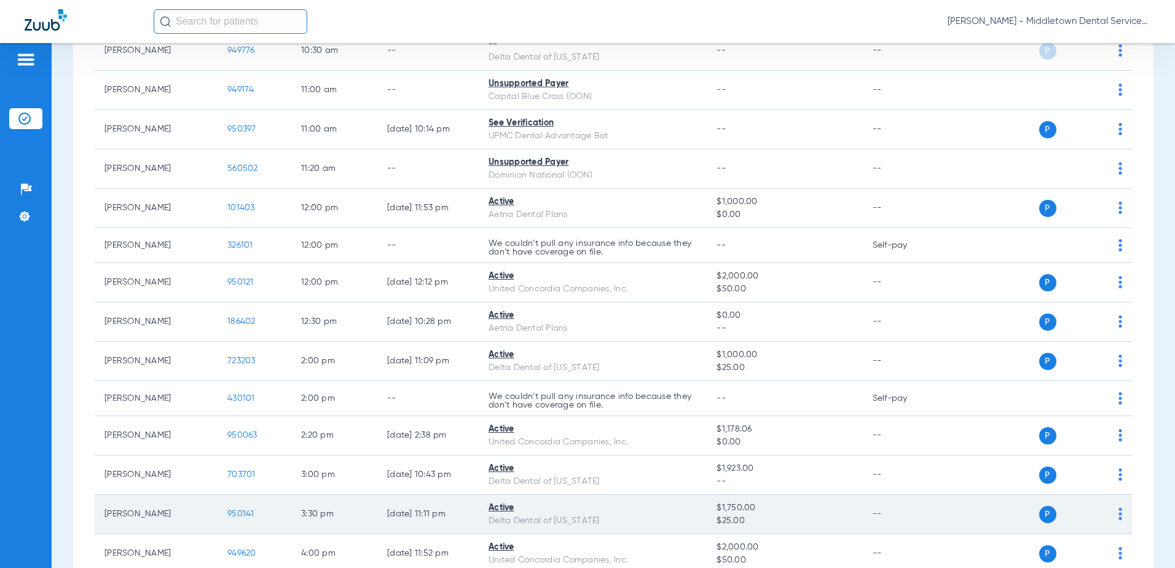
click at [234, 516] on span "950141" at bounding box center [240, 514] width 27 height 9
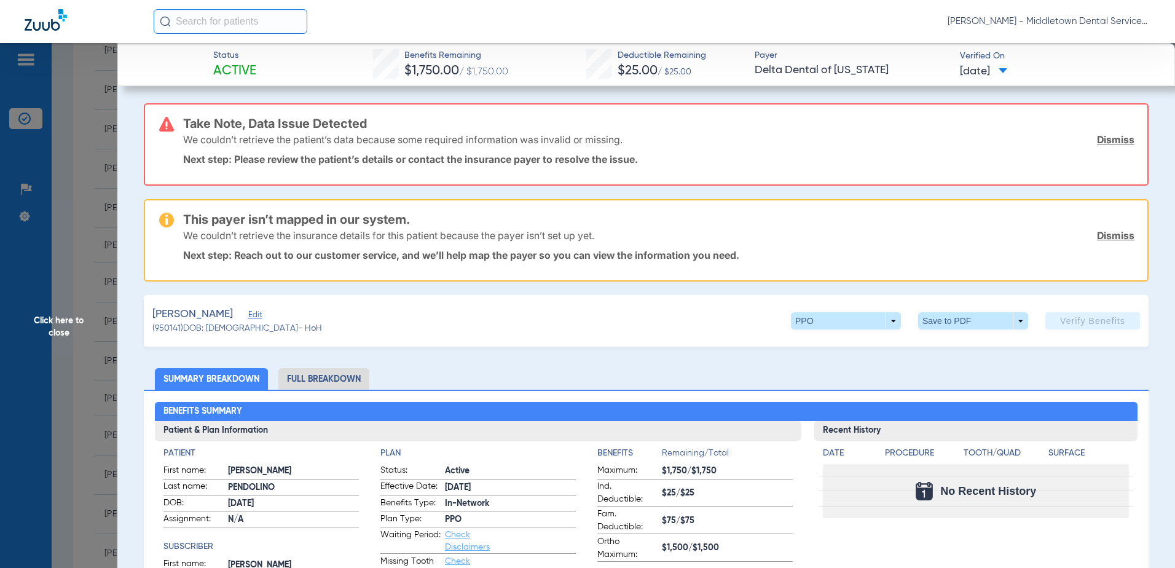
click at [348, 384] on li "Full Breakdown" at bounding box center [323, 379] width 91 height 22
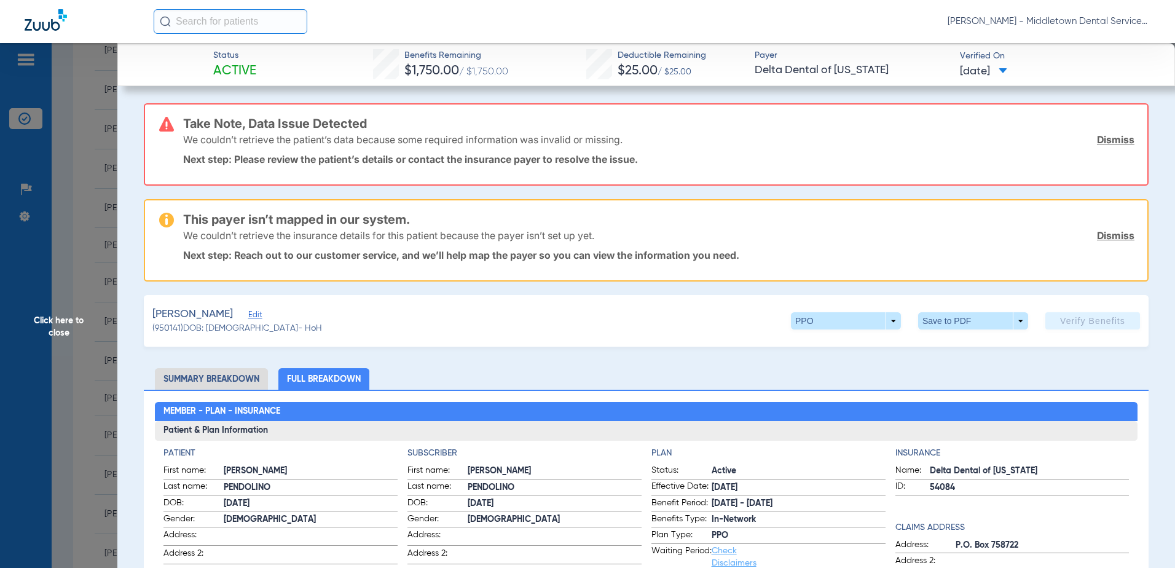
scroll to position [123, 0]
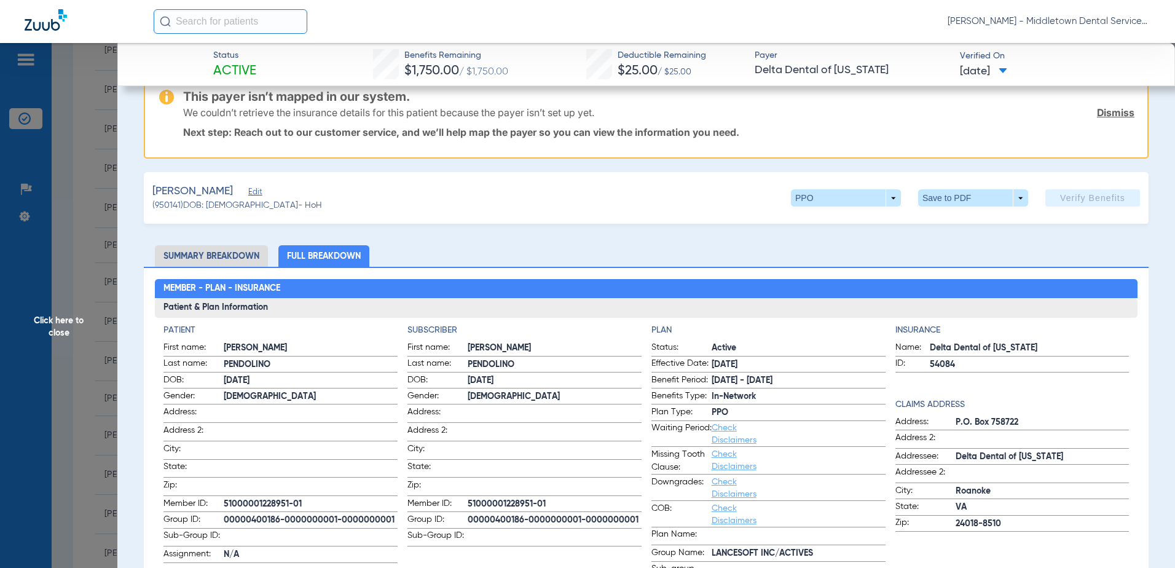
click at [46, 318] on span "Click here to close" at bounding box center [58, 327] width 117 height 568
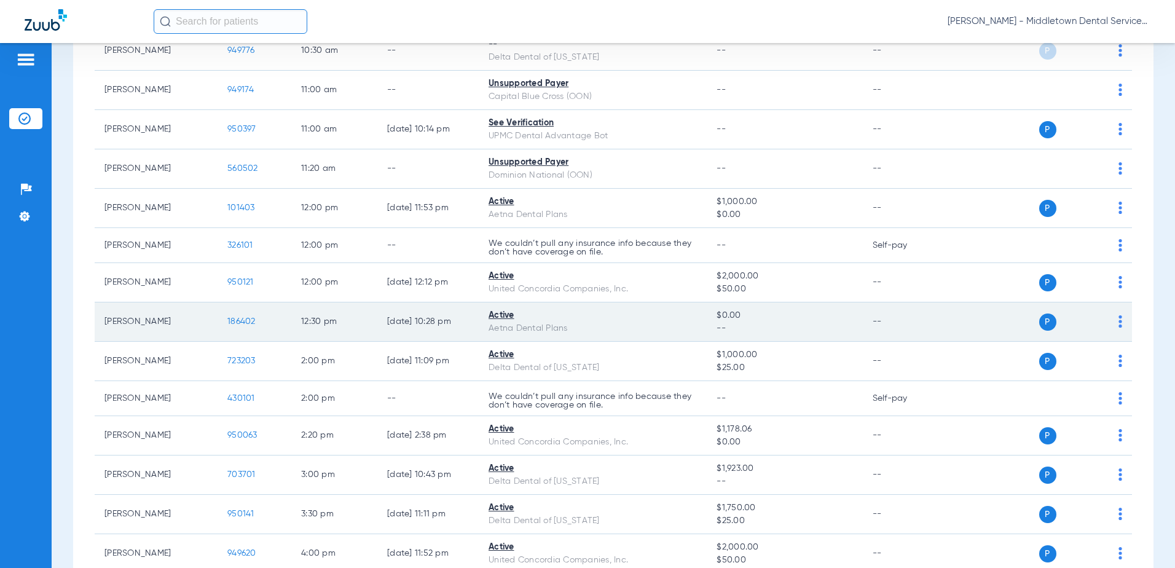
scroll to position [615, 0]
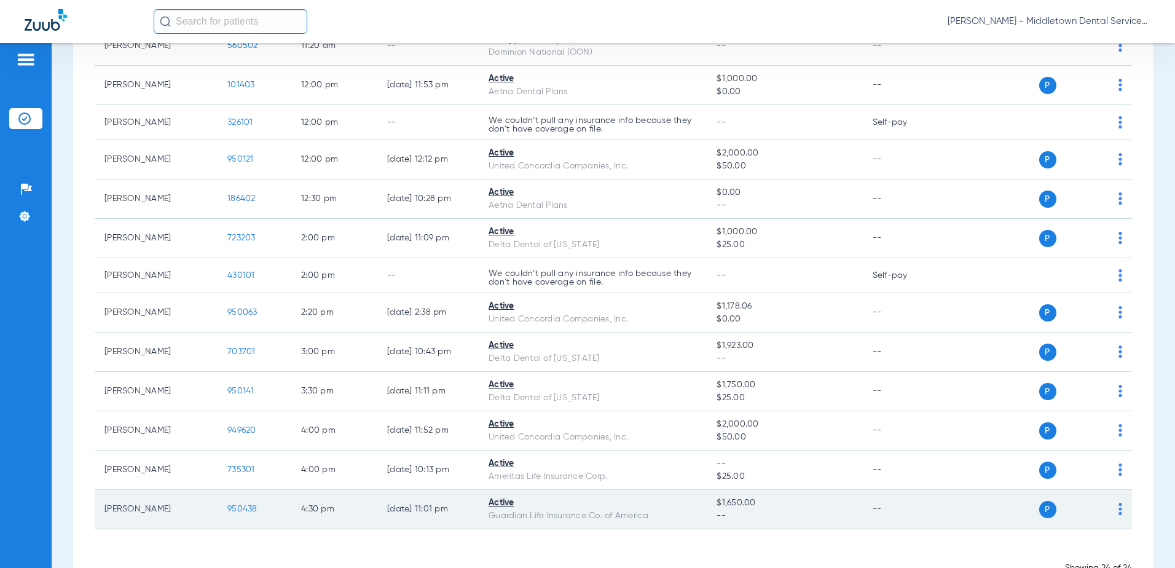
click at [247, 512] on span "950438" at bounding box center [242, 509] width 30 height 9
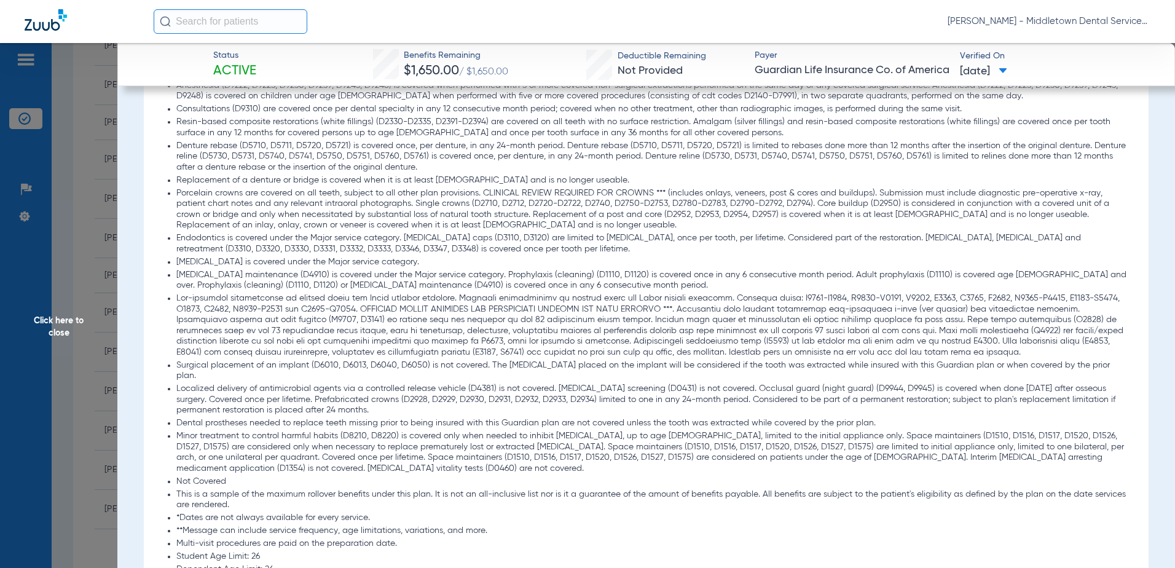
scroll to position [1807, 0]
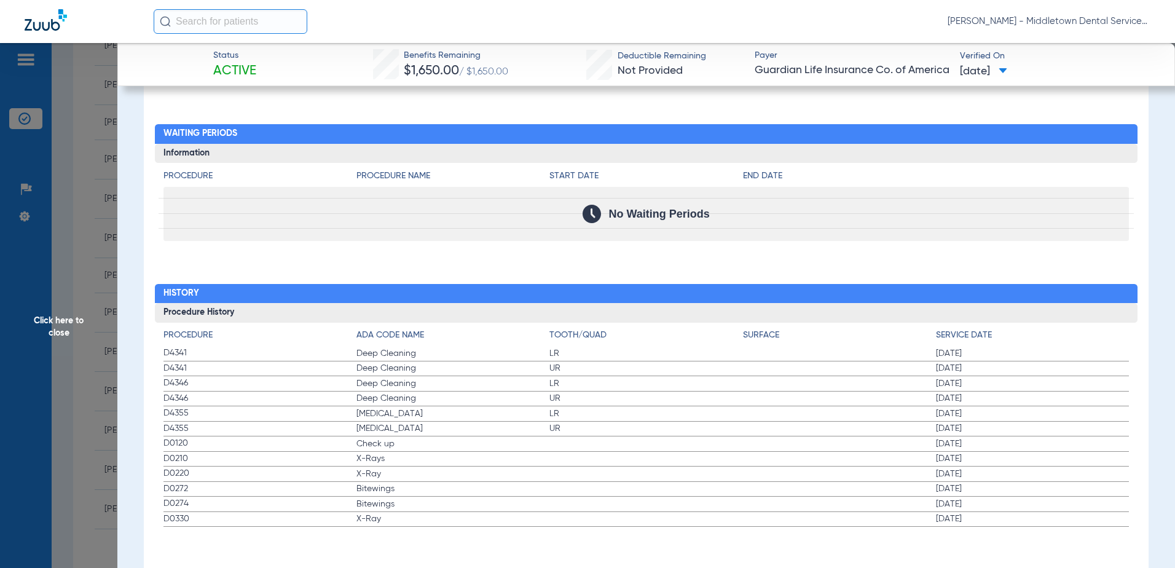
click at [72, 322] on span "Click here to close" at bounding box center [58, 327] width 117 height 568
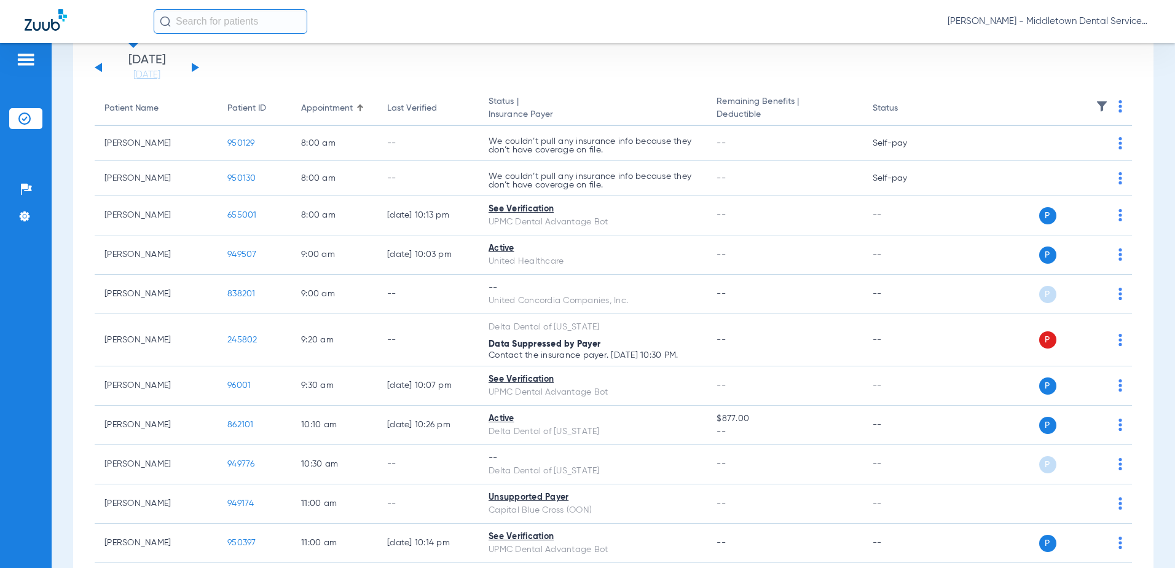
scroll to position [0, 0]
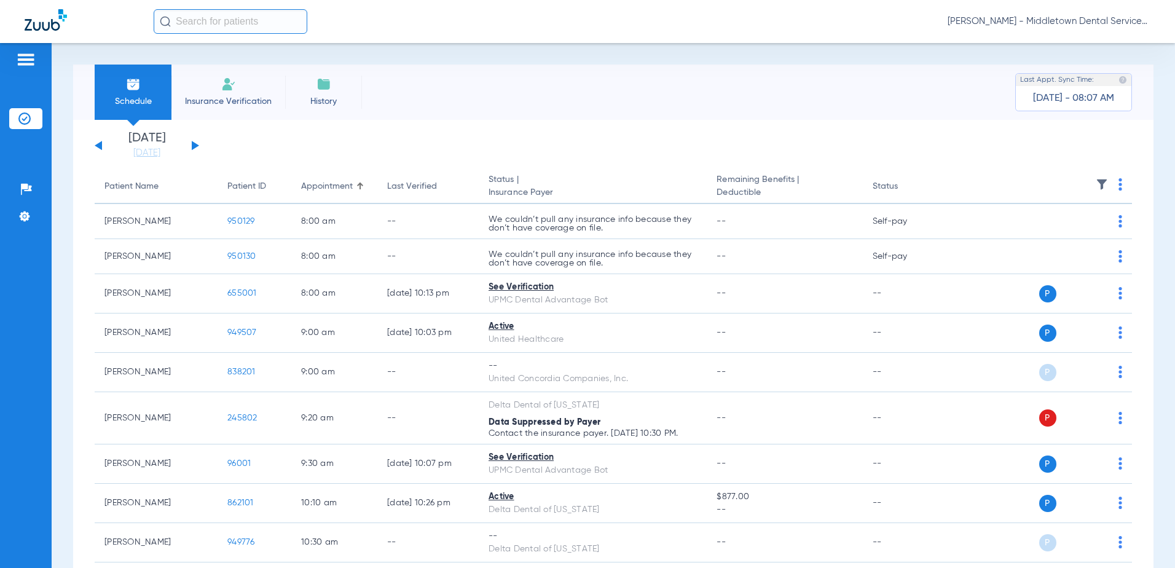
click at [193, 147] on button at bounding box center [195, 145] width 7 height 9
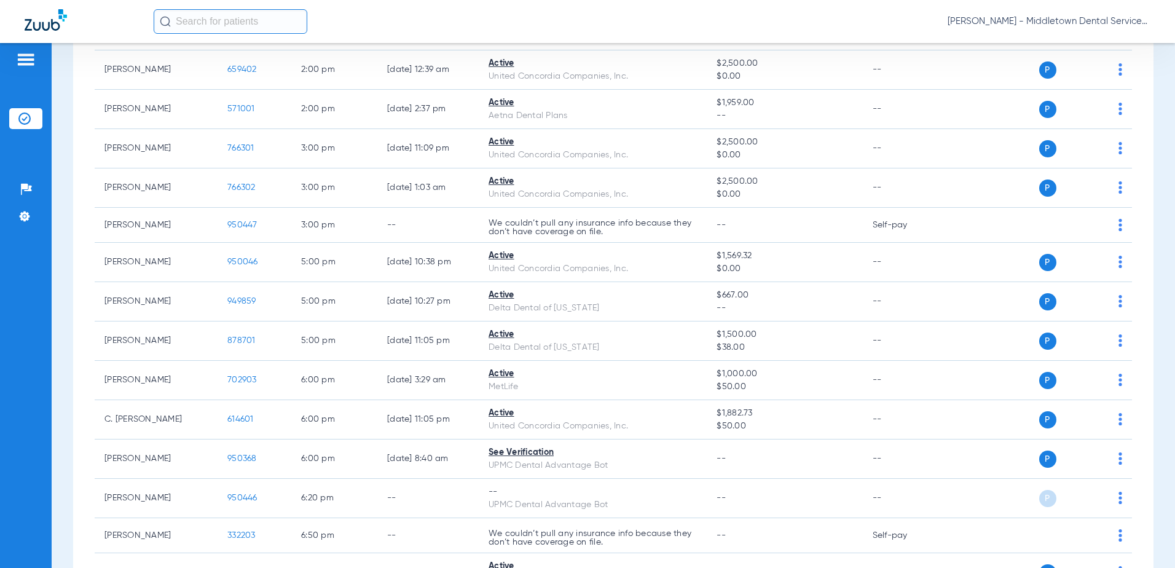
scroll to position [607, 0]
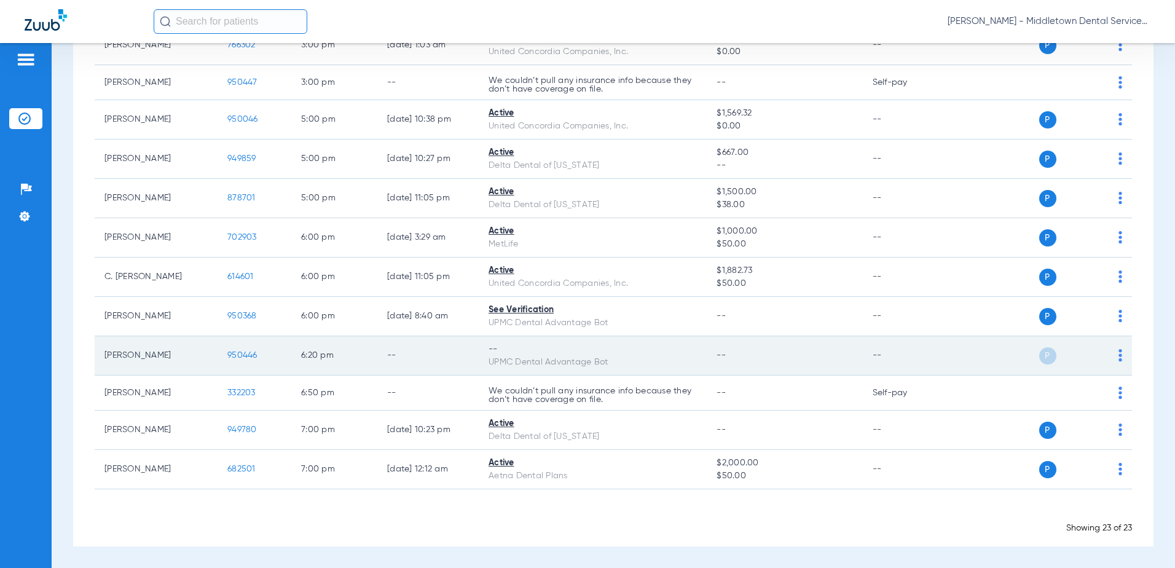
click at [234, 356] on span "950446" at bounding box center [242, 355] width 30 height 9
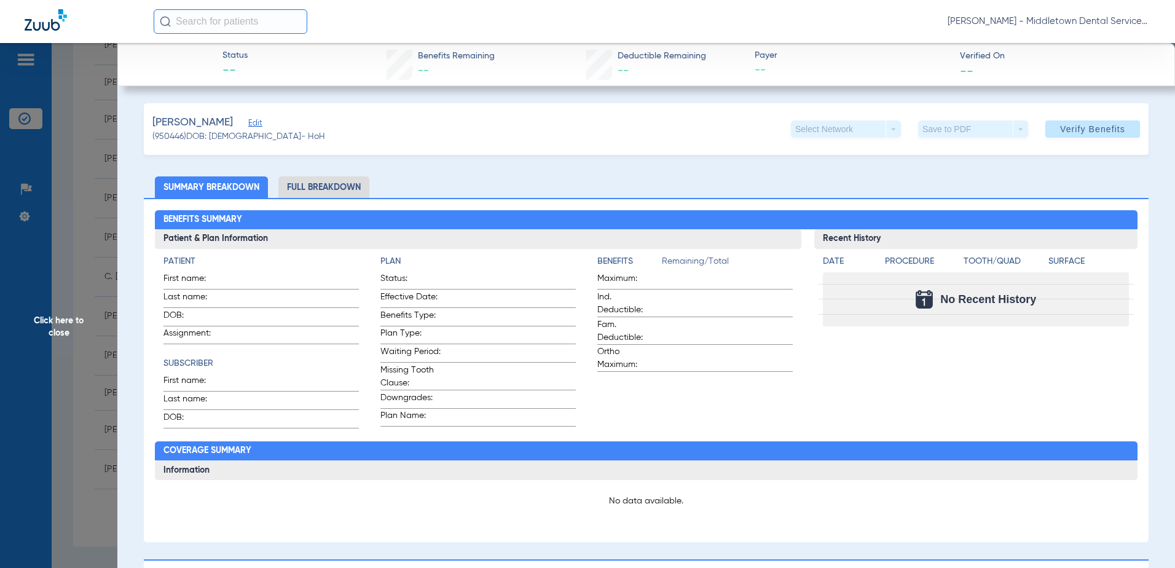
click at [317, 191] on li "Full Breakdown" at bounding box center [323, 187] width 91 height 22
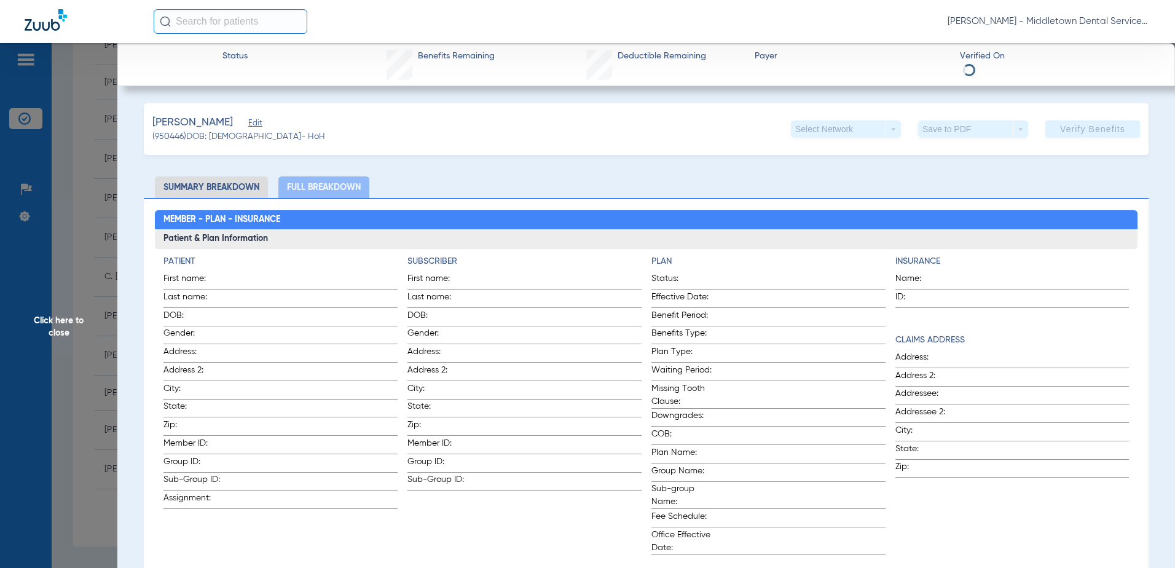
click at [66, 320] on span "Click here to close" at bounding box center [58, 327] width 117 height 568
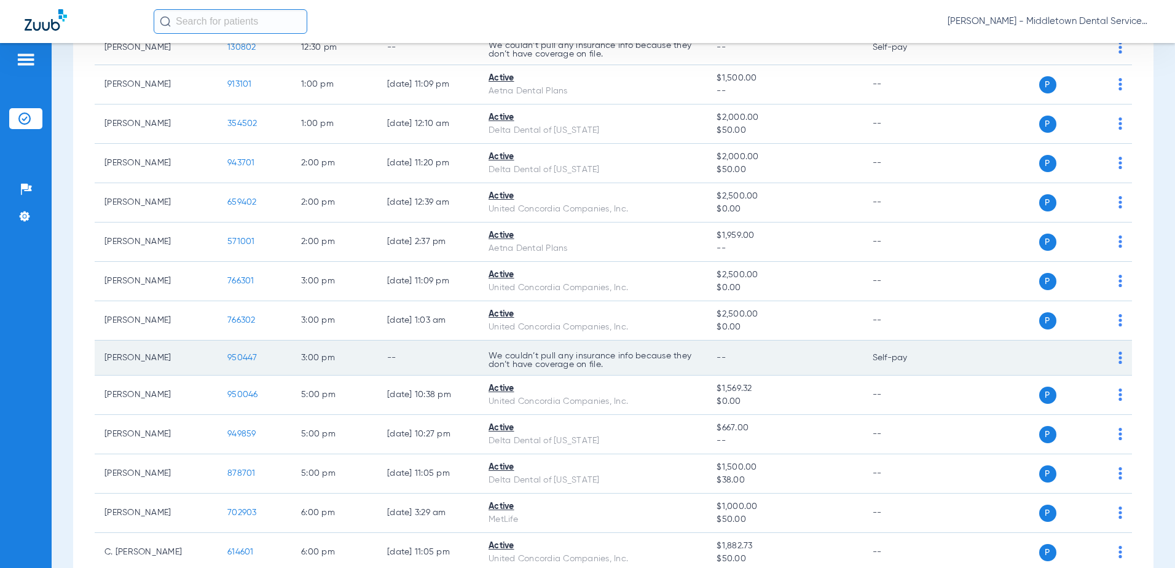
scroll to position [53, 0]
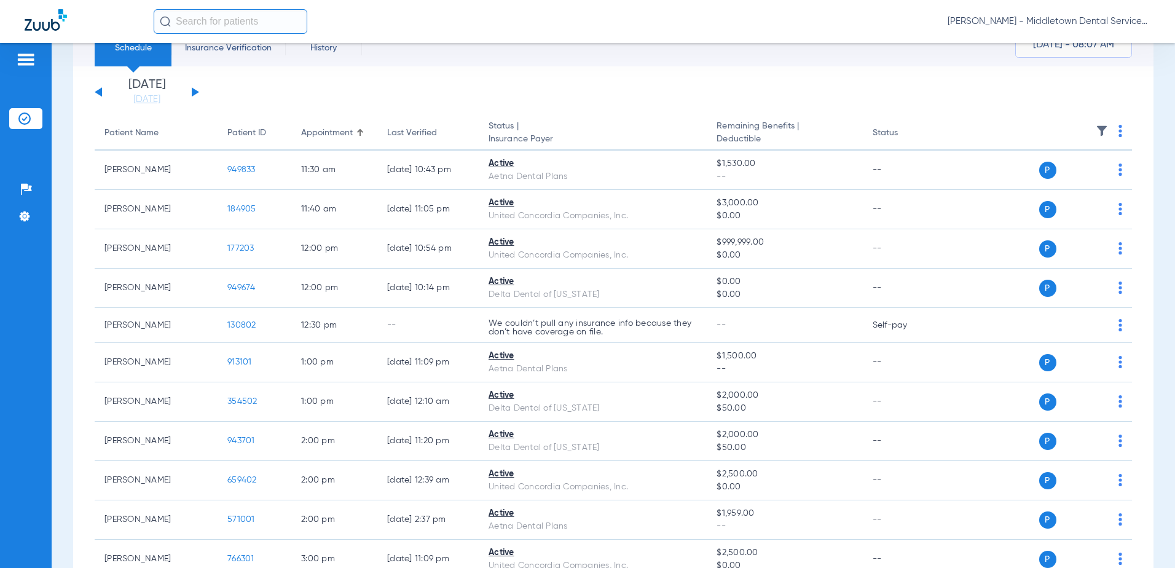
click at [194, 94] on button at bounding box center [195, 91] width 7 height 9
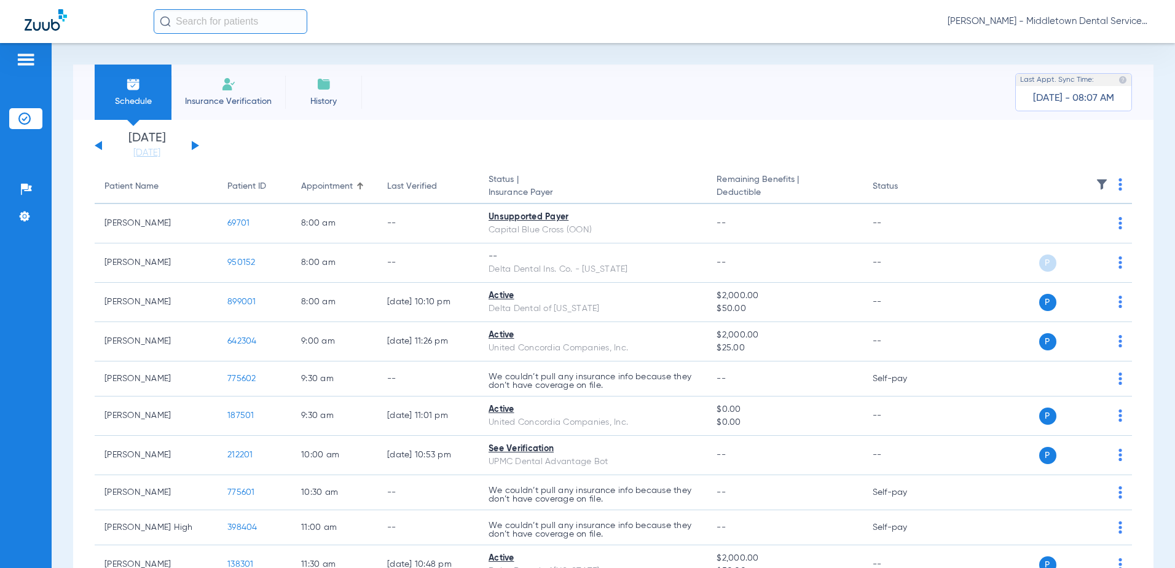
click at [193, 146] on button at bounding box center [195, 145] width 7 height 9
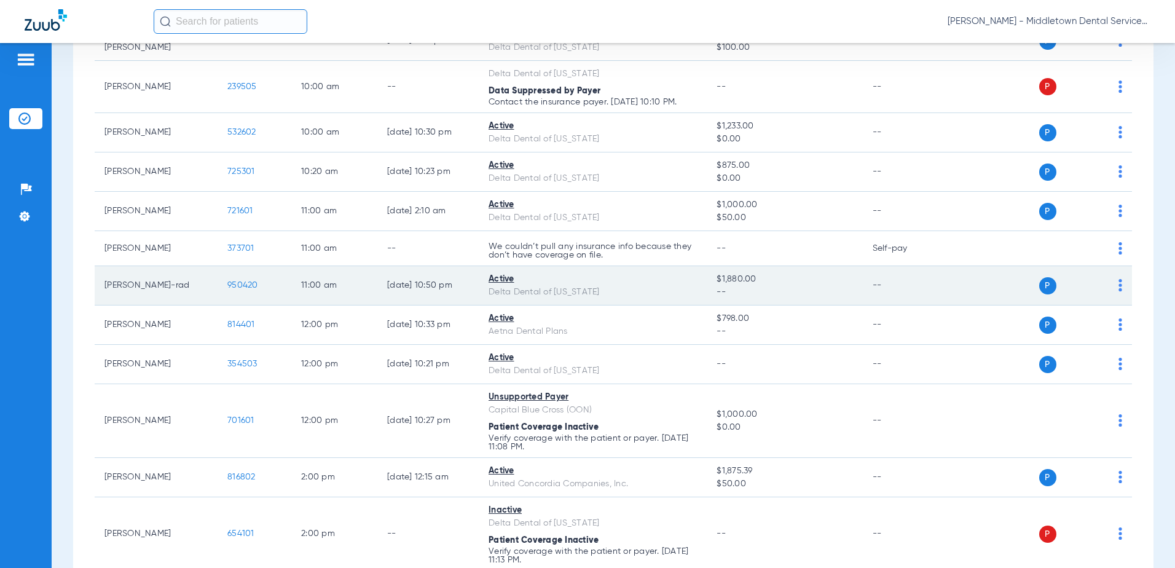
scroll to position [719, 0]
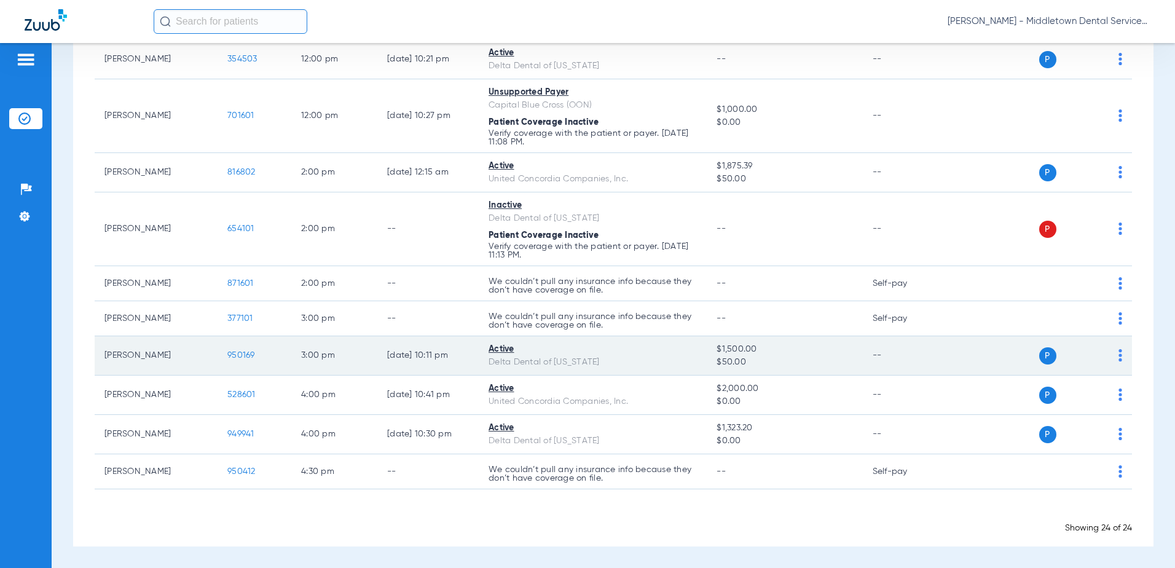
click at [251, 353] on span "950169" at bounding box center [241, 355] width 28 height 9
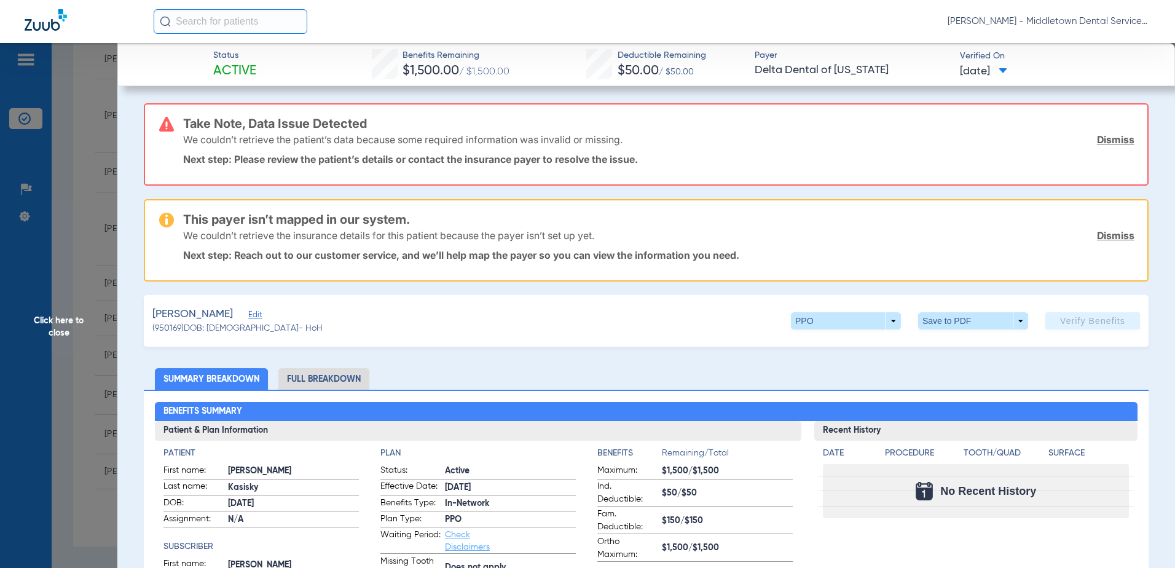
click at [308, 376] on li "Full Breakdown" at bounding box center [323, 379] width 91 height 22
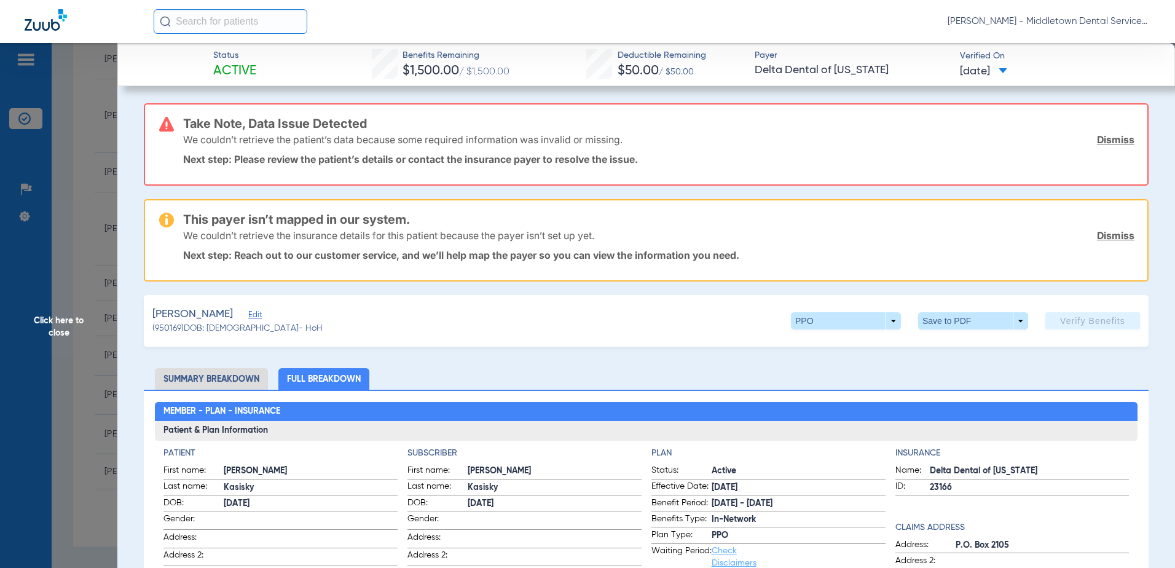
scroll to position [184, 0]
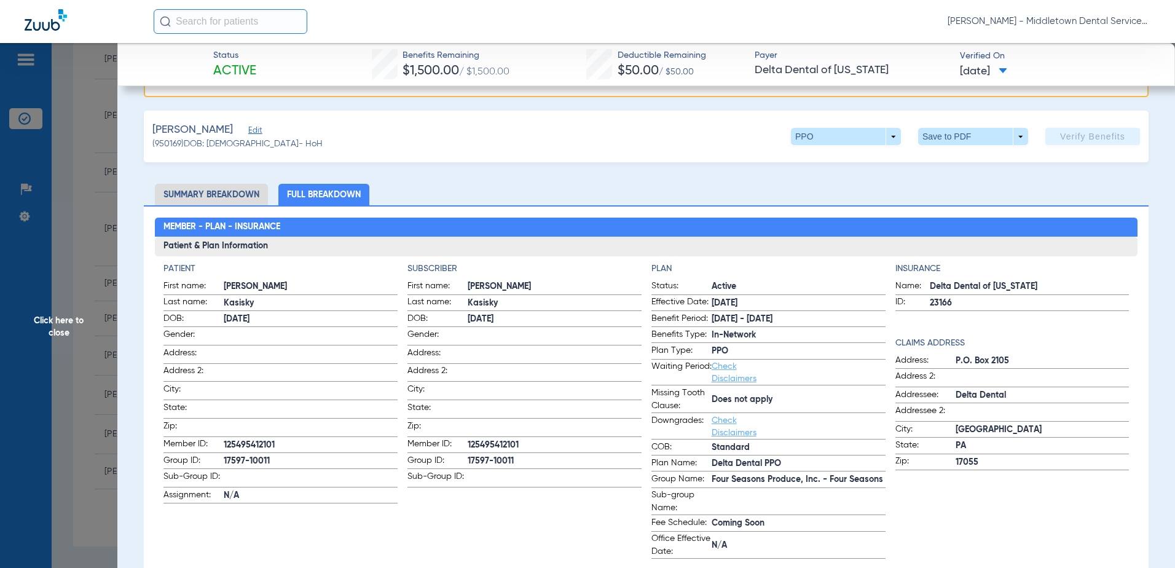
click at [63, 321] on span "Click here to close" at bounding box center [58, 327] width 117 height 568
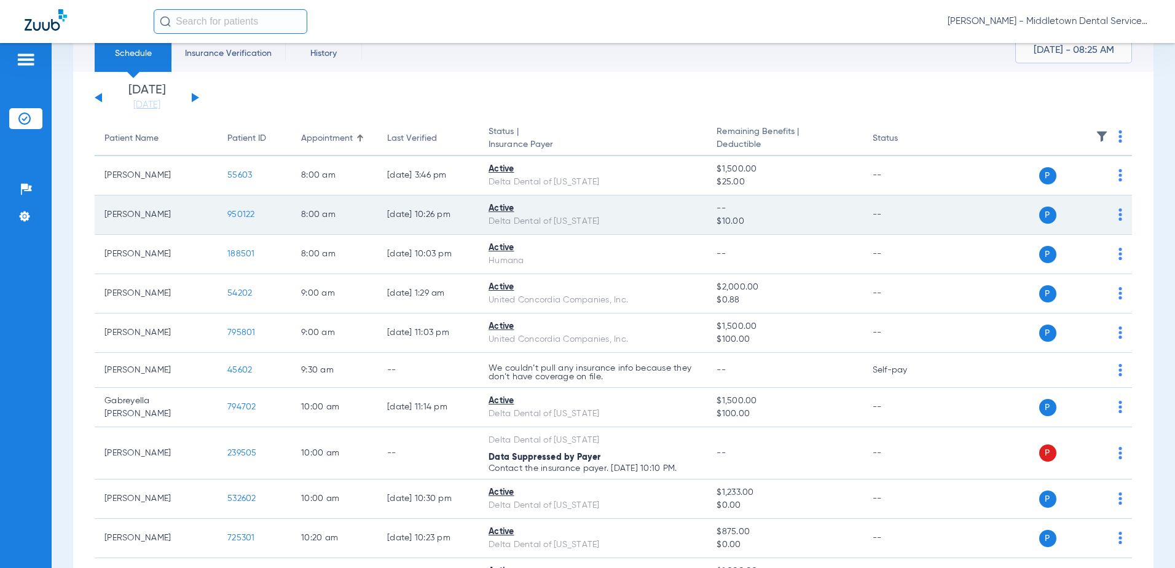
scroll to position [0, 0]
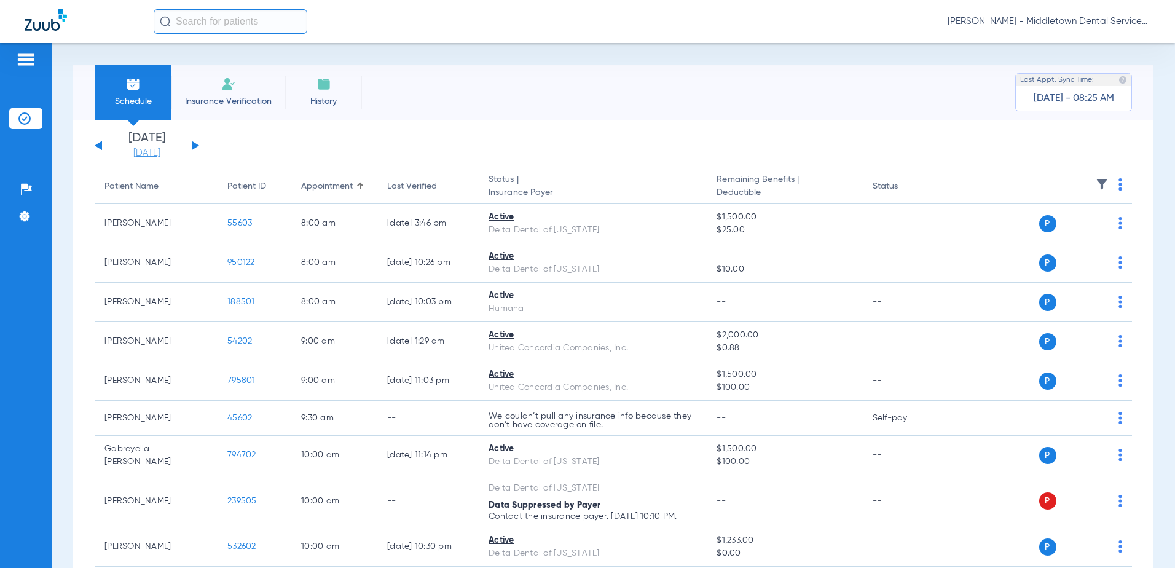
click at [138, 151] on link "[DATE]" at bounding box center [147, 153] width 74 height 12
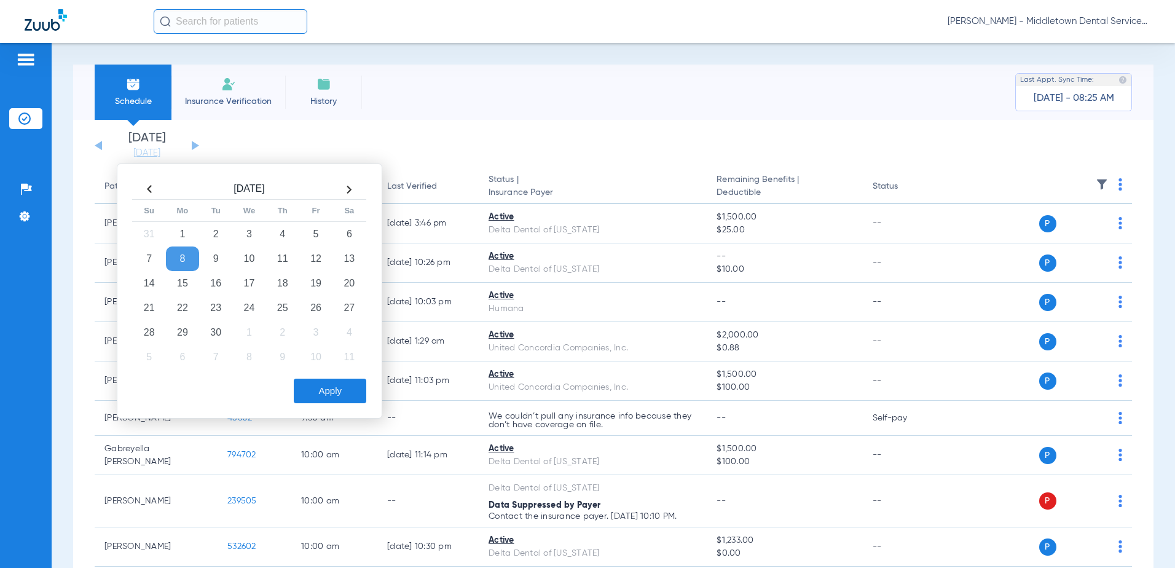
click at [148, 186] on th at bounding box center [149, 190] width 33 height 20
click at [283, 314] on td "21" at bounding box center [282, 308] width 33 height 25
click at [312, 383] on button "Apply" at bounding box center [330, 391] width 73 height 25
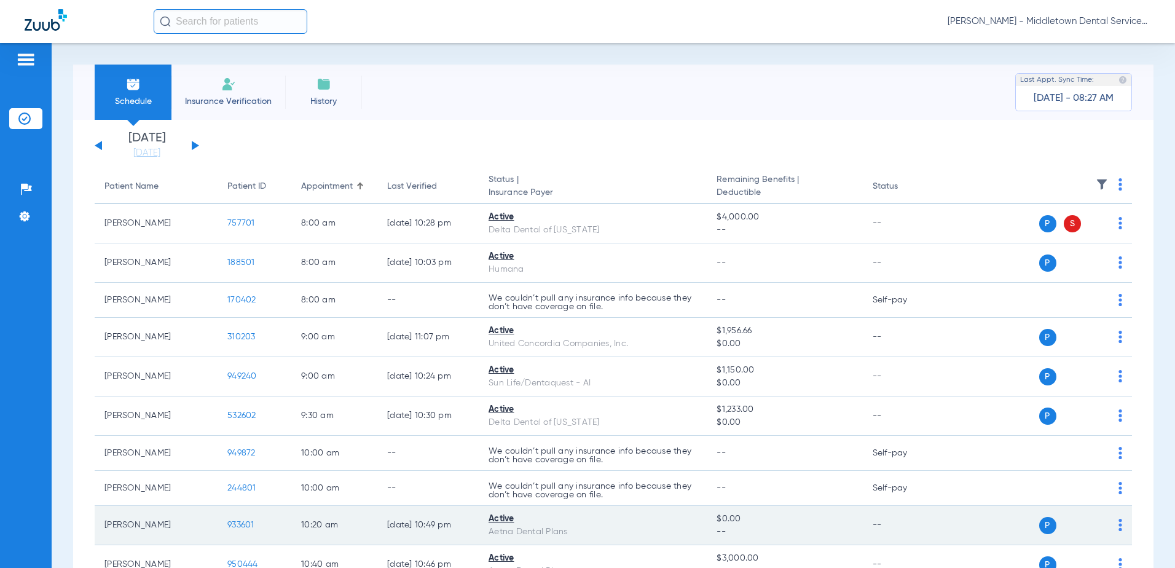
click at [237, 524] on span "933601" at bounding box center [240, 525] width 27 height 9
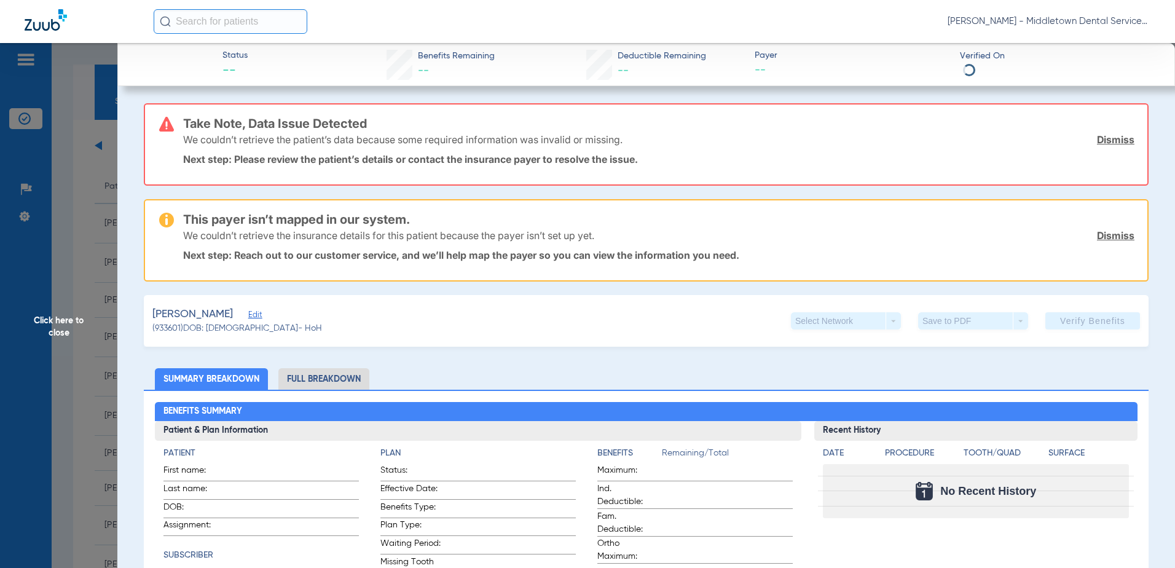
click at [327, 380] on li "Full Breakdown" at bounding box center [323, 379] width 91 height 22
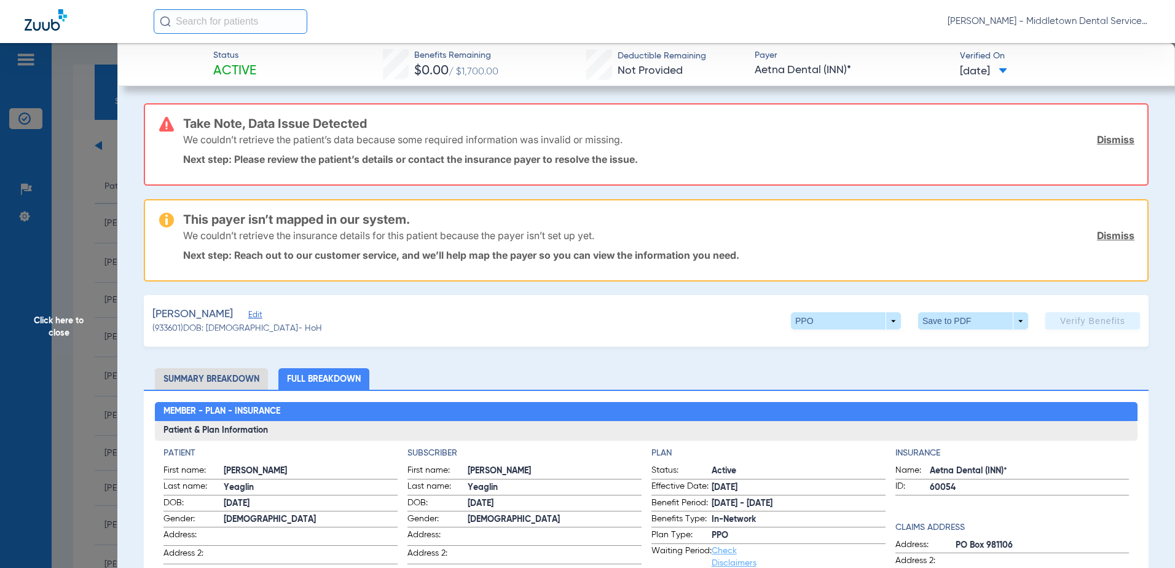
click at [65, 326] on span "Click here to close" at bounding box center [58, 327] width 117 height 568
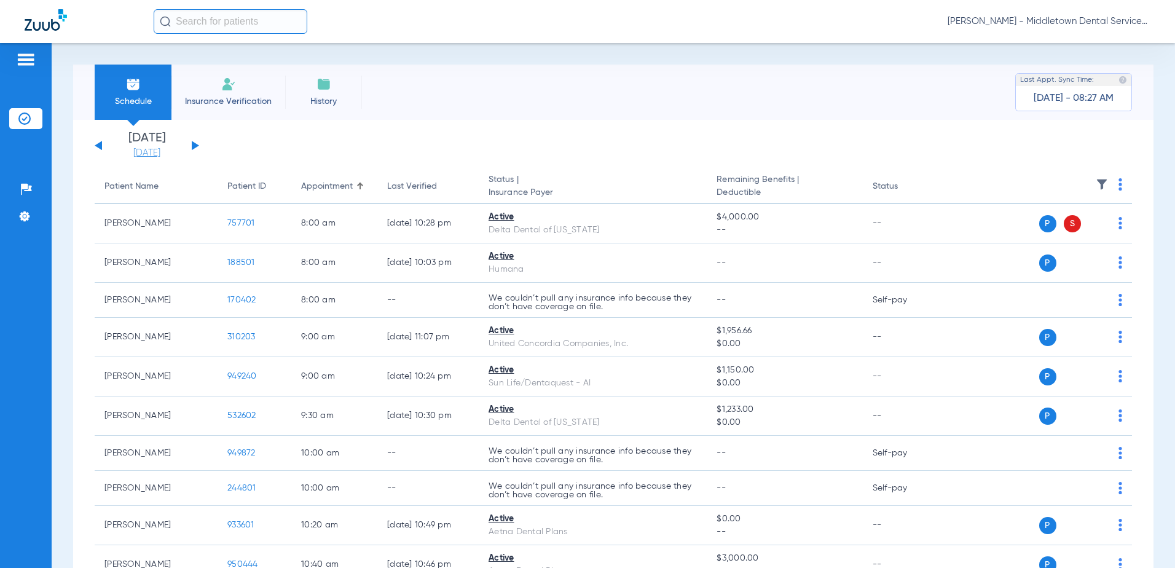
click at [159, 151] on link "[DATE]" at bounding box center [147, 153] width 74 height 12
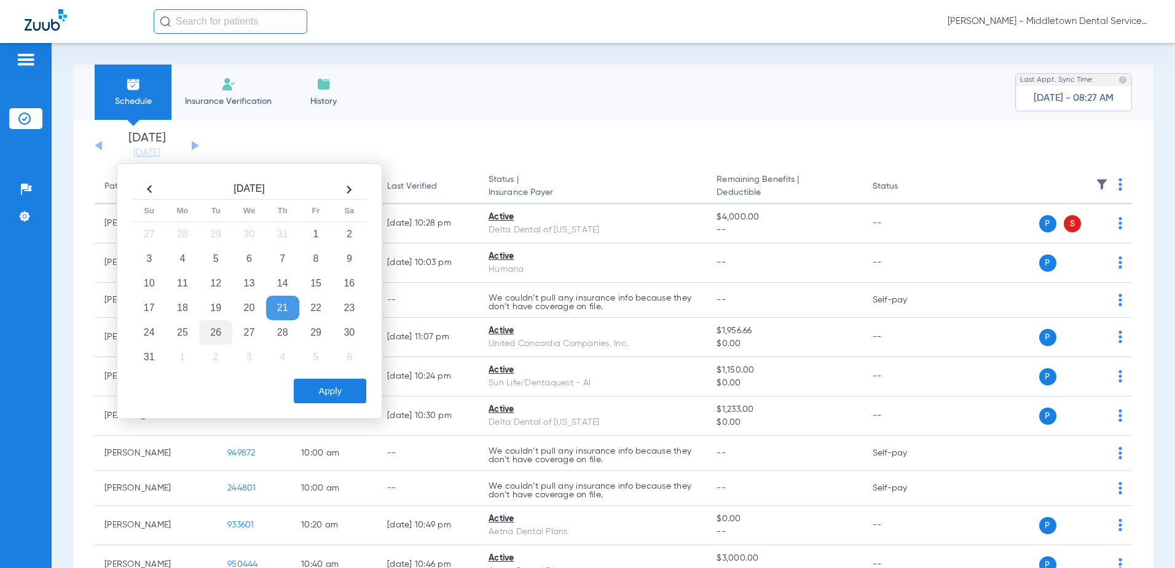
click at [211, 335] on td "26" at bounding box center [215, 332] width 33 height 25
click at [309, 400] on button "Apply" at bounding box center [330, 391] width 73 height 25
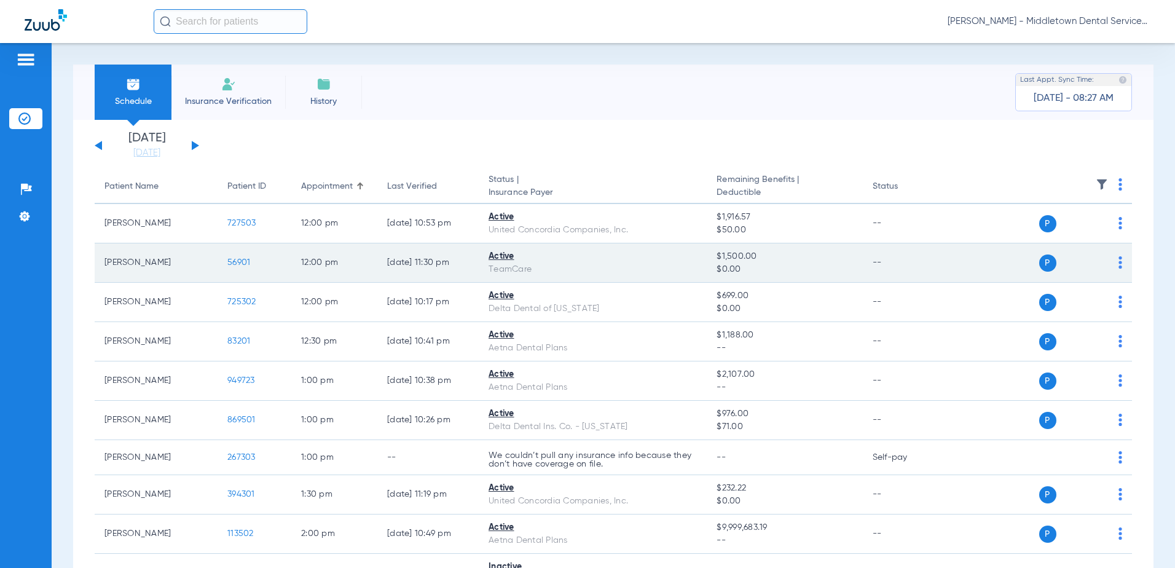
click at [236, 262] on span "56901" at bounding box center [238, 262] width 23 height 9
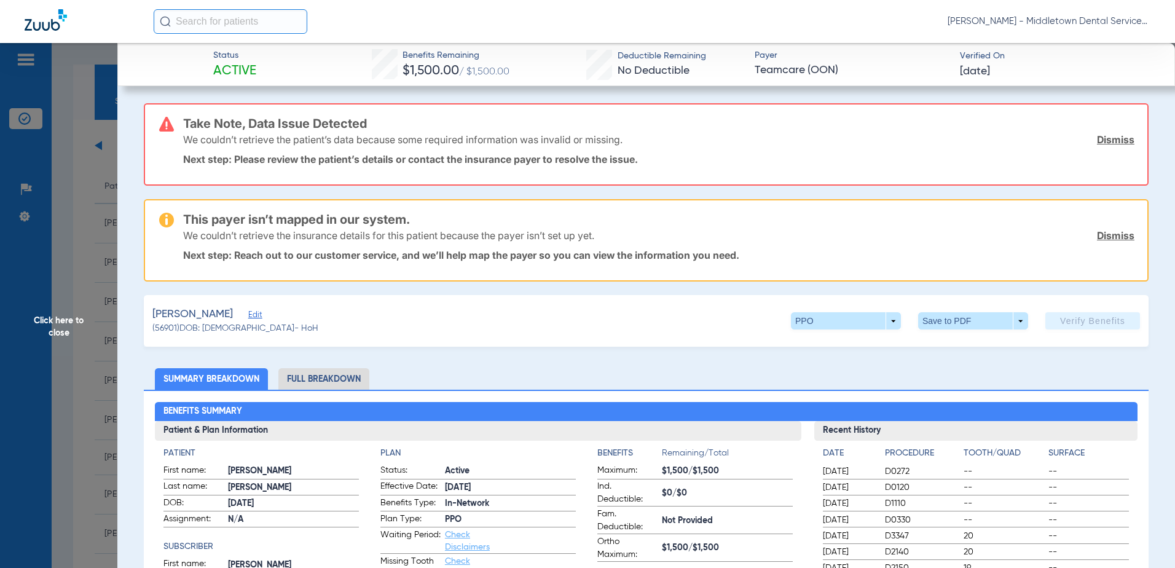
click at [309, 375] on li "Full Breakdown" at bounding box center [323, 379] width 91 height 22
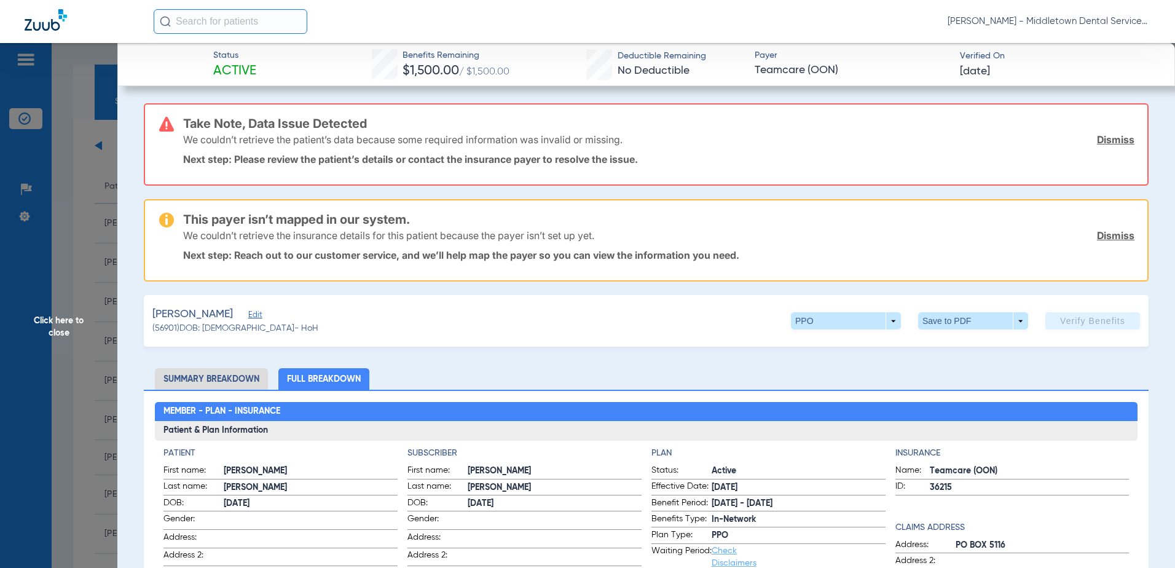
click at [60, 328] on span "Click here to close" at bounding box center [58, 327] width 117 height 568
